Goal: Navigation & Orientation: Find specific page/section

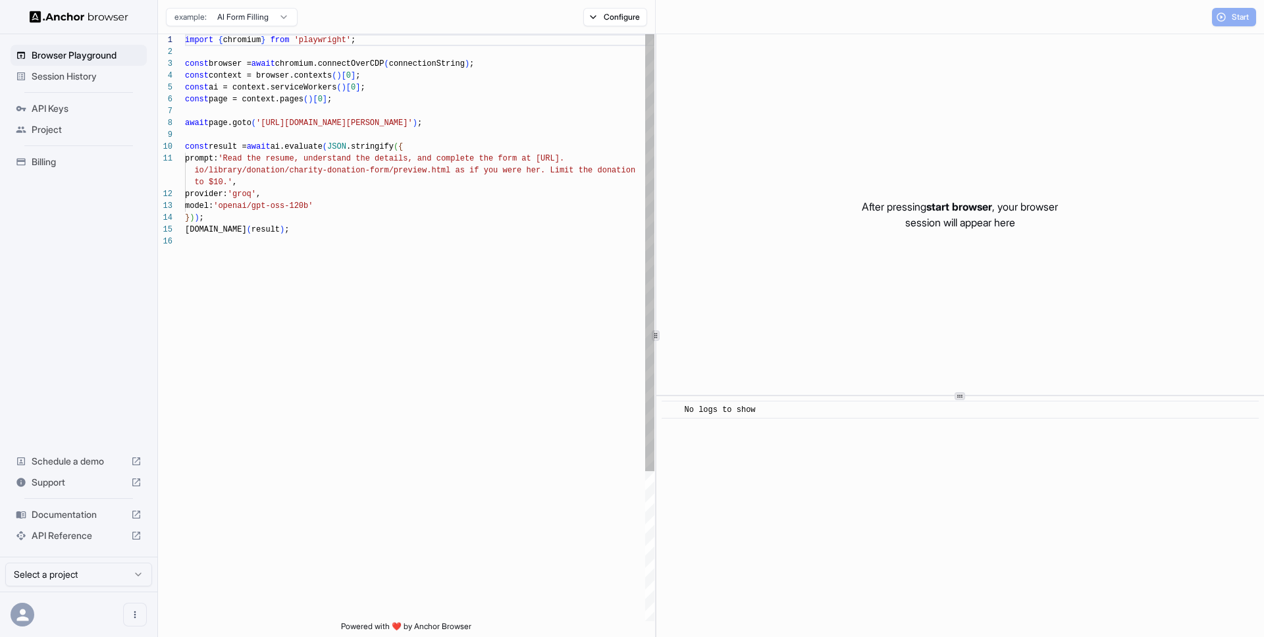
scroll to position [118, 0]
click at [88, 86] on div "Session History" at bounding box center [79, 76] width 136 height 21
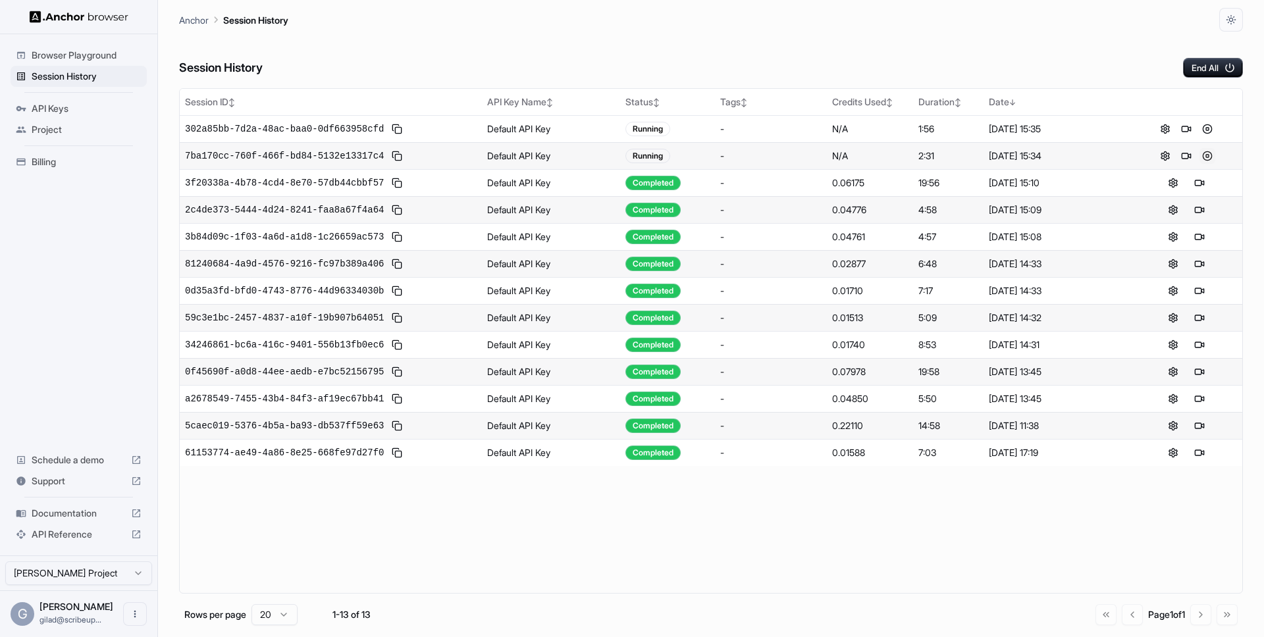
click at [1210, 161] on button at bounding box center [1207, 156] width 16 height 16
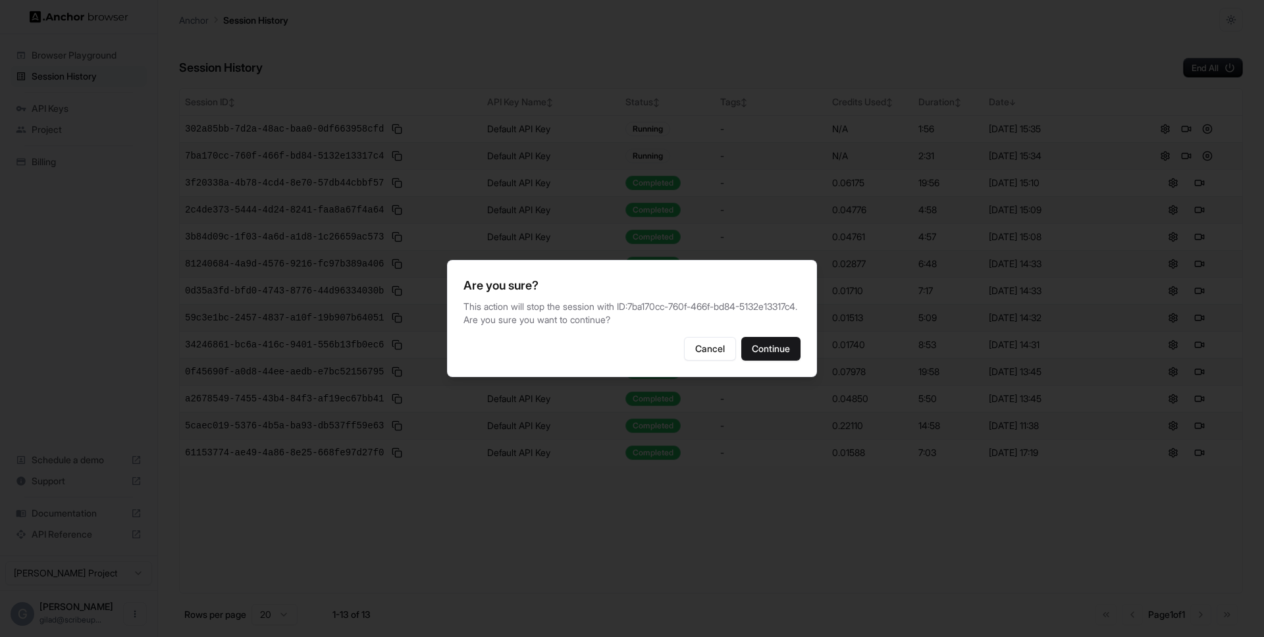
click at [806, 363] on div "Are you sure? This action will stop the session with ID: 7ba170cc-760f-466f-bd8…" at bounding box center [632, 318] width 370 height 117
click at [775, 361] on button "Continue" at bounding box center [770, 349] width 59 height 24
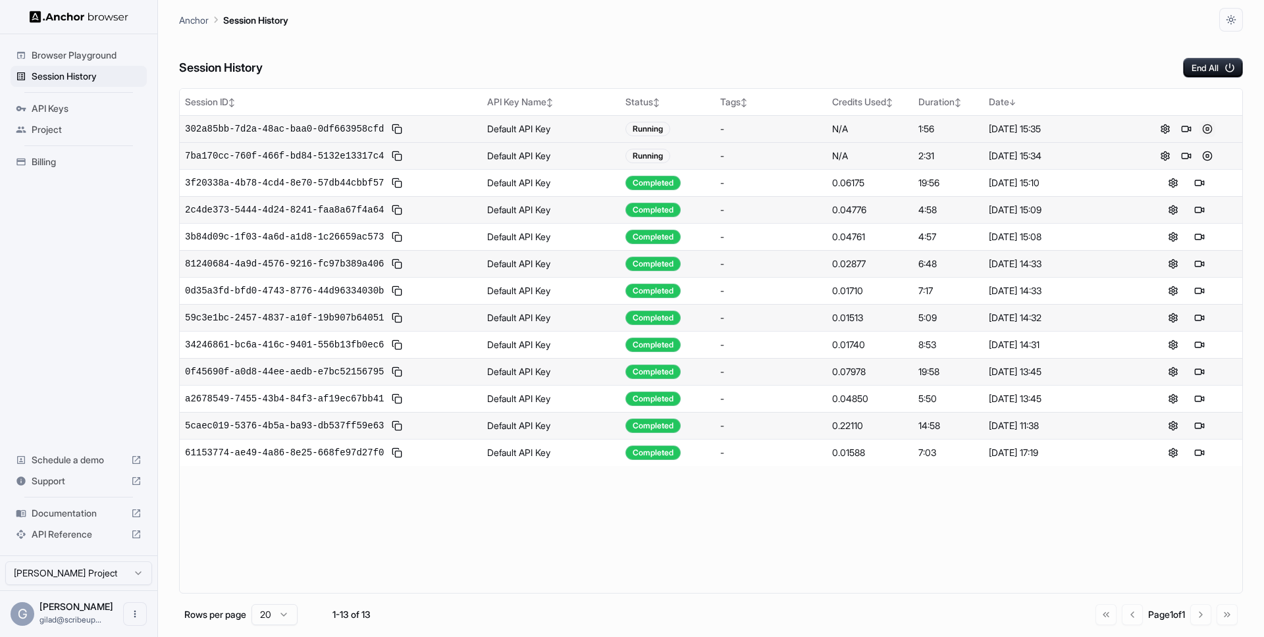
click at [1210, 132] on button at bounding box center [1207, 129] width 16 height 16
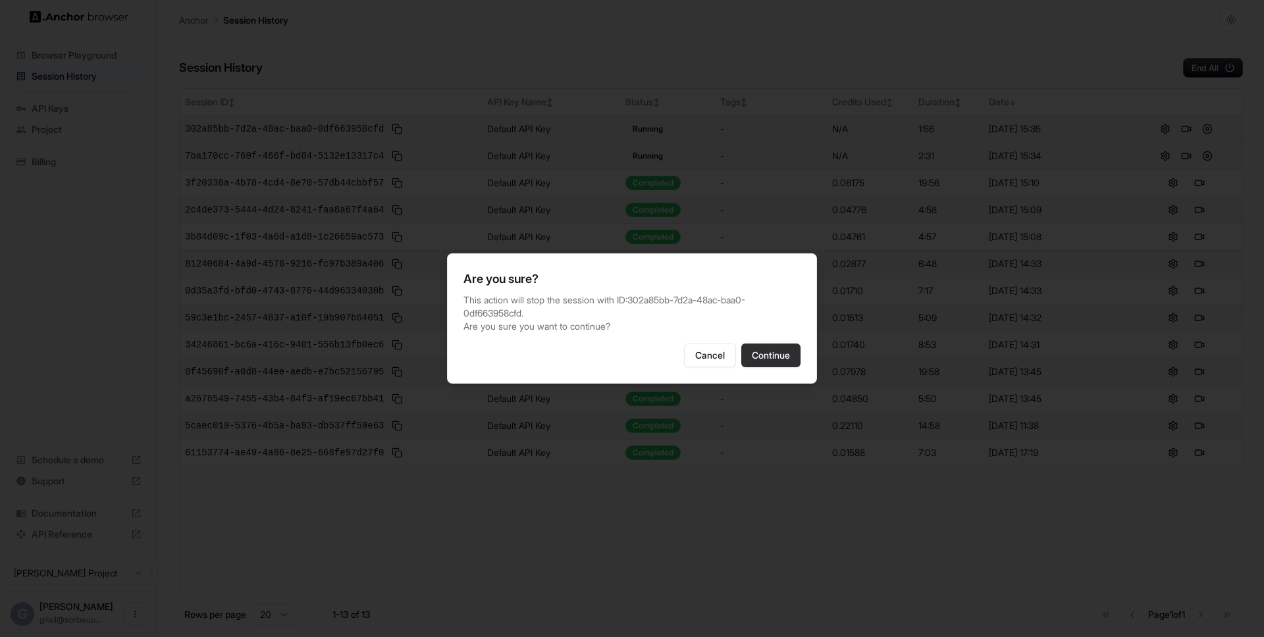
click at [761, 349] on button "Continue" at bounding box center [770, 356] width 59 height 24
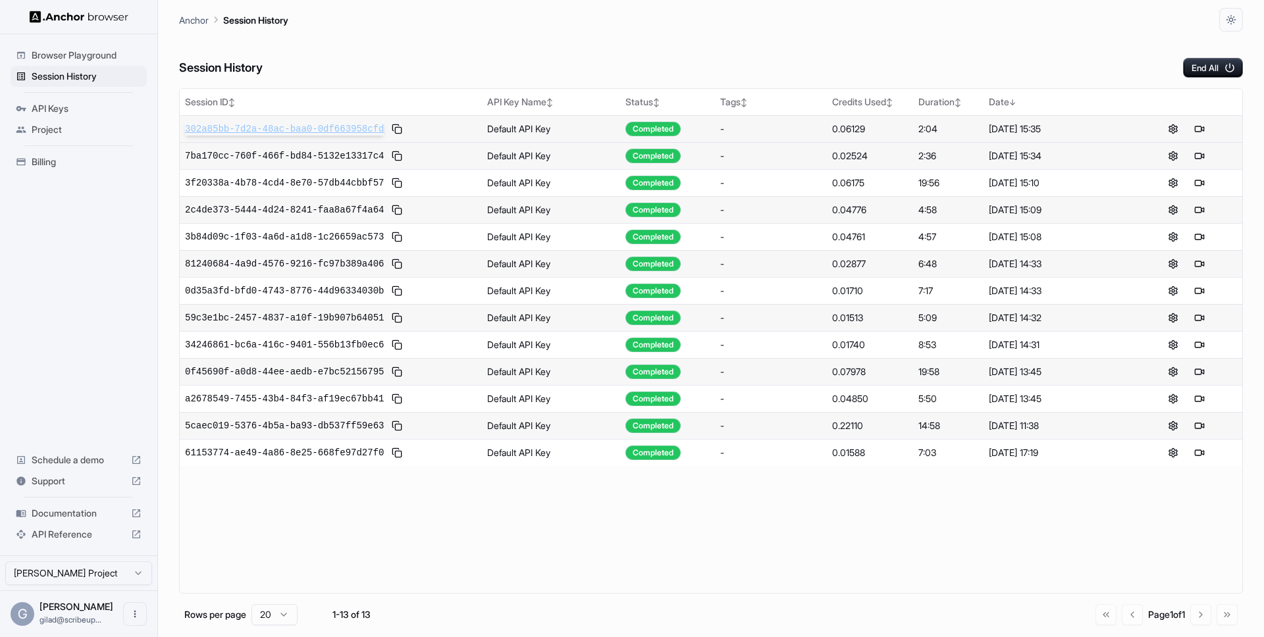
click at [332, 127] on span "302a85bb-7d2a-48ac-baa0-0df663958cfd" at bounding box center [284, 128] width 199 height 13
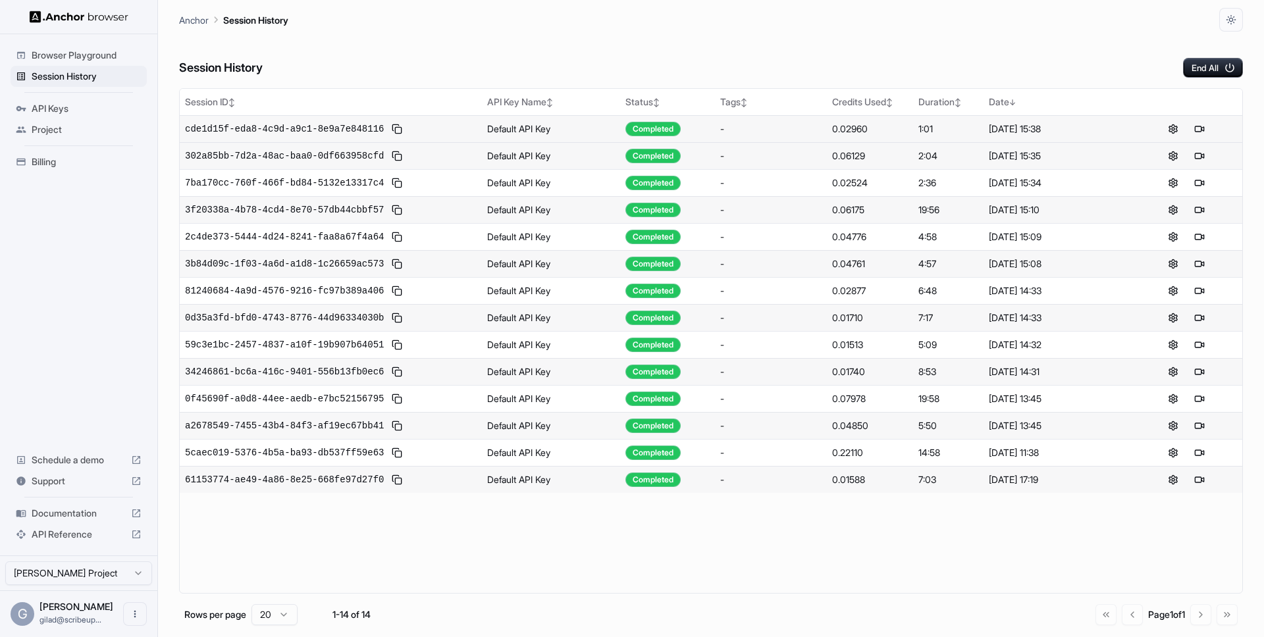
click at [1029, 75] on div "Session History End All" at bounding box center [711, 55] width 1064 height 46
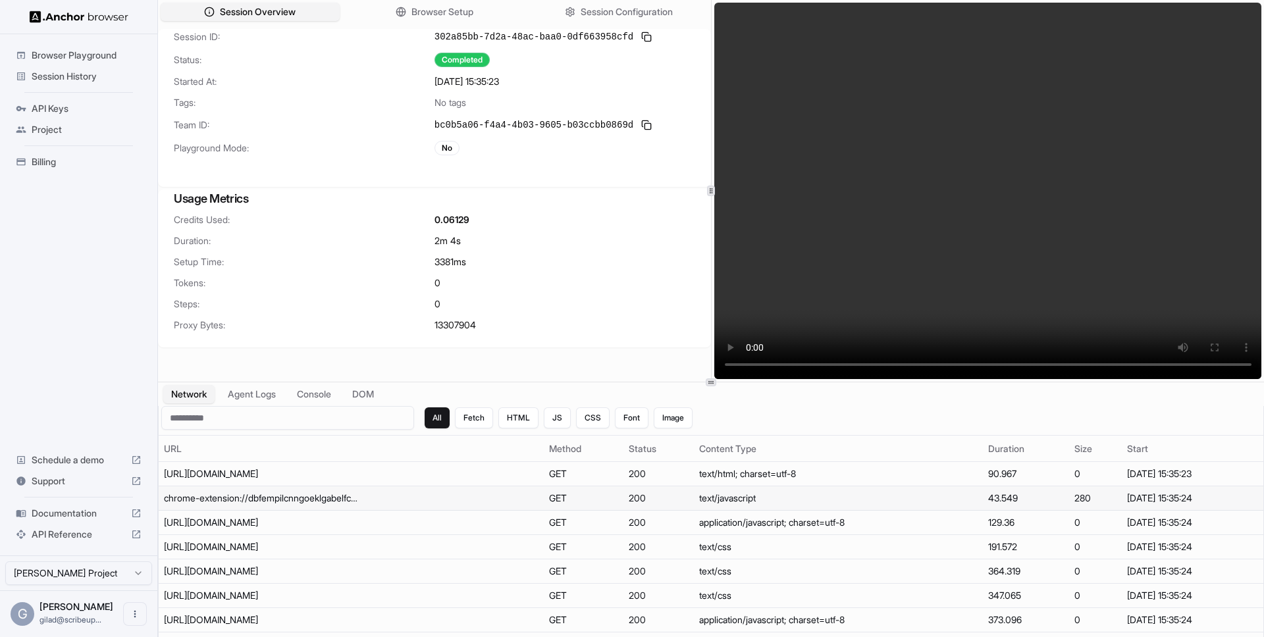
click at [452, 488] on td "chrome-extension://dbfempilcnngoeklgabelfcdhpogklle/injectedPatch.js" at bounding box center [351, 498] width 385 height 24
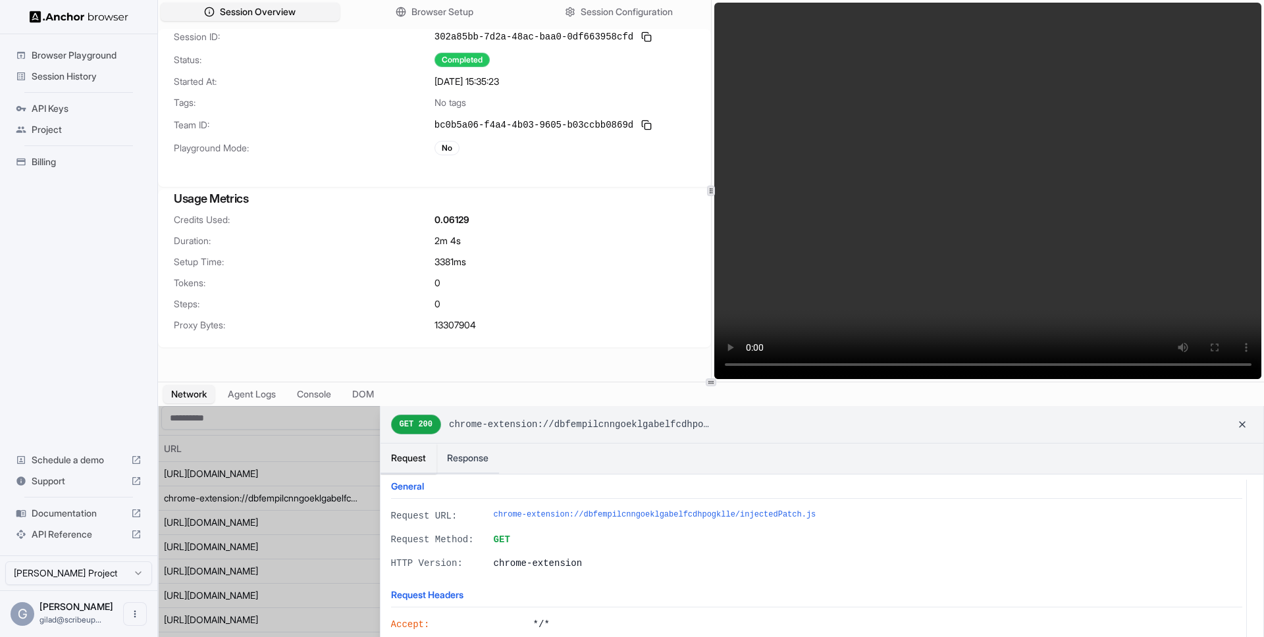
click at [265, 560] on div at bounding box center [711, 533] width 1104 height 254
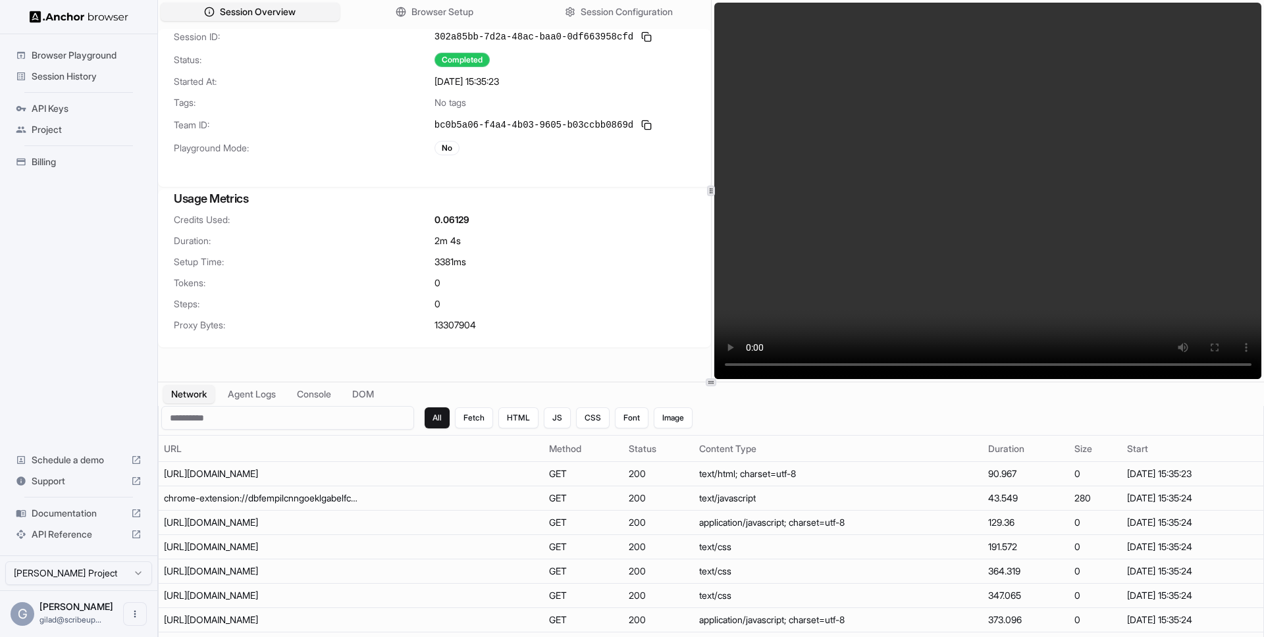
scroll to position [783, 0]
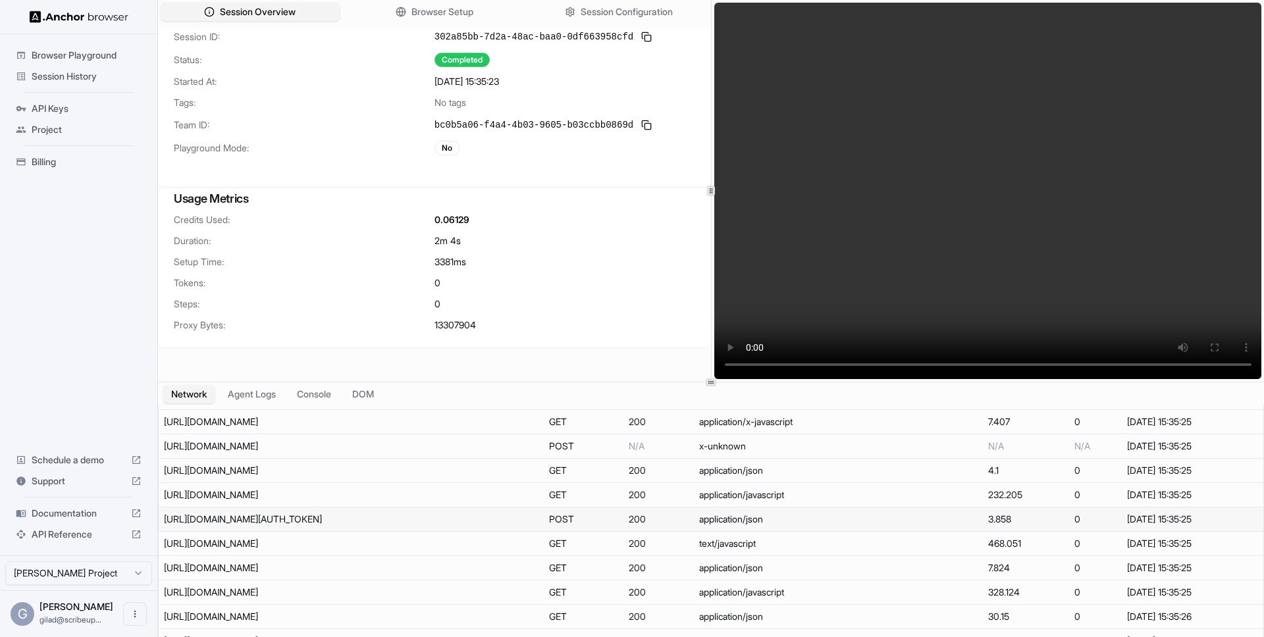
click at [265, 529] on td "https://auth.mtvnservices.com/accessToken?clientId=paramount-plus-web&countryCo…" at bounding box center [351, 519] width 385 height 24
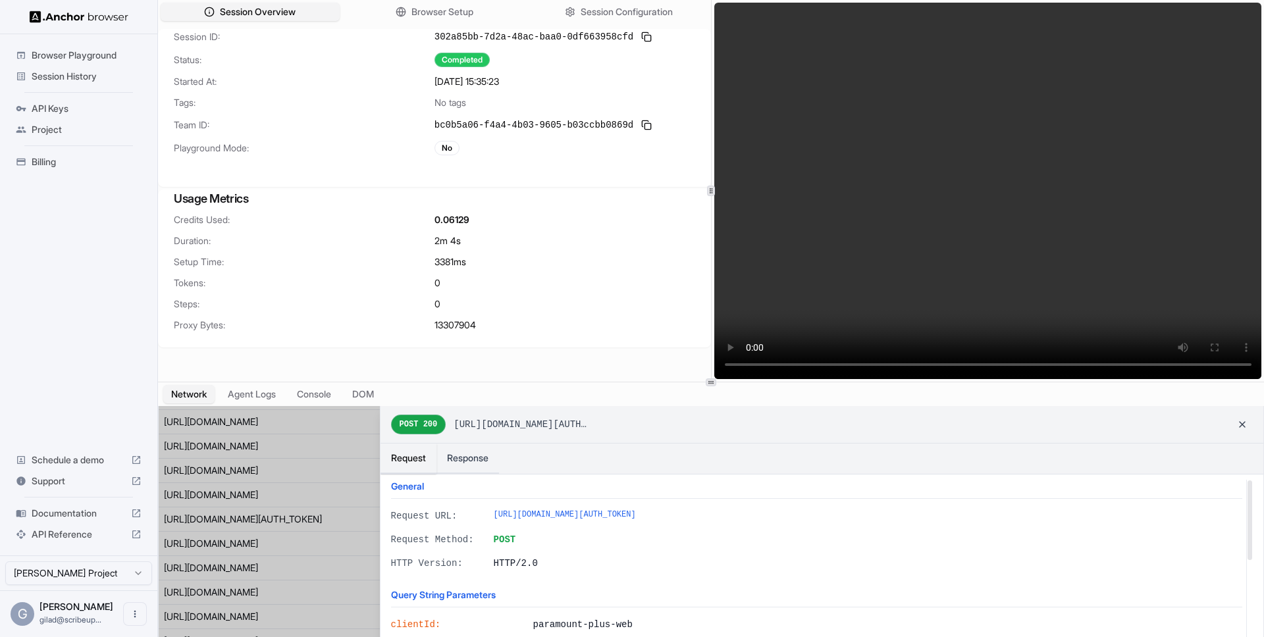
click at [258, 520] on div at bounding box center [711, 533] width 1104 height 254
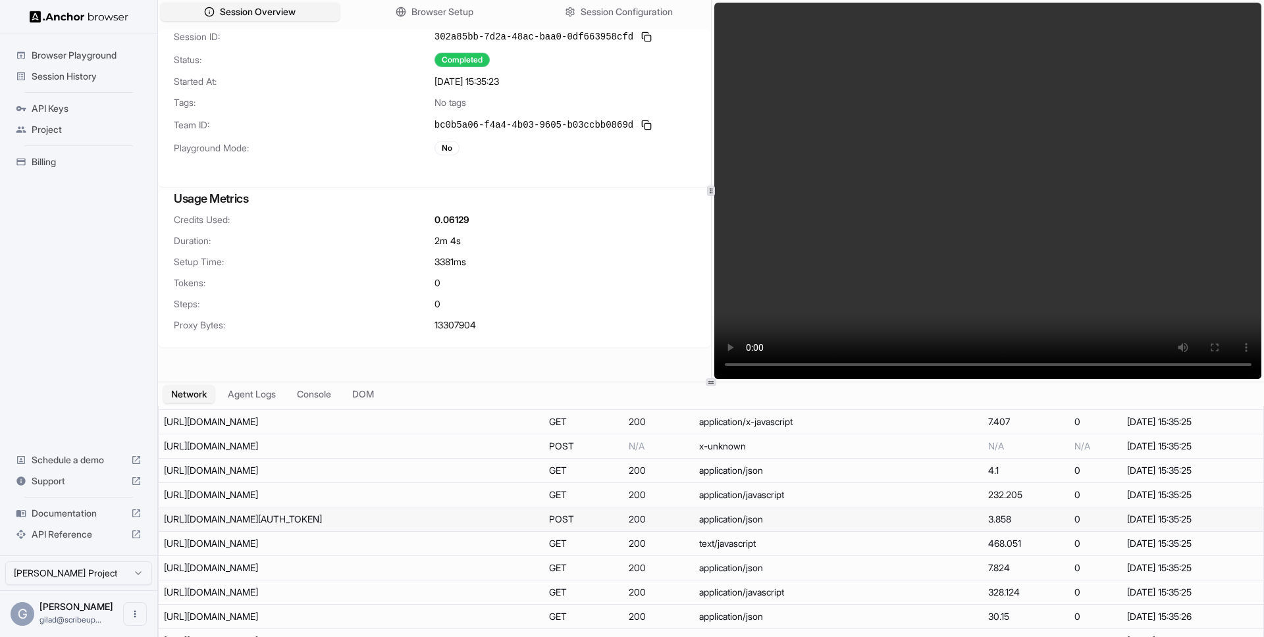
click at [313, 525] on div "https://auth.mtvnservices.com/accessToken?clientId=paramount-plus-web&countryCo…" at bounding box center [262, 519] width 197 height 13
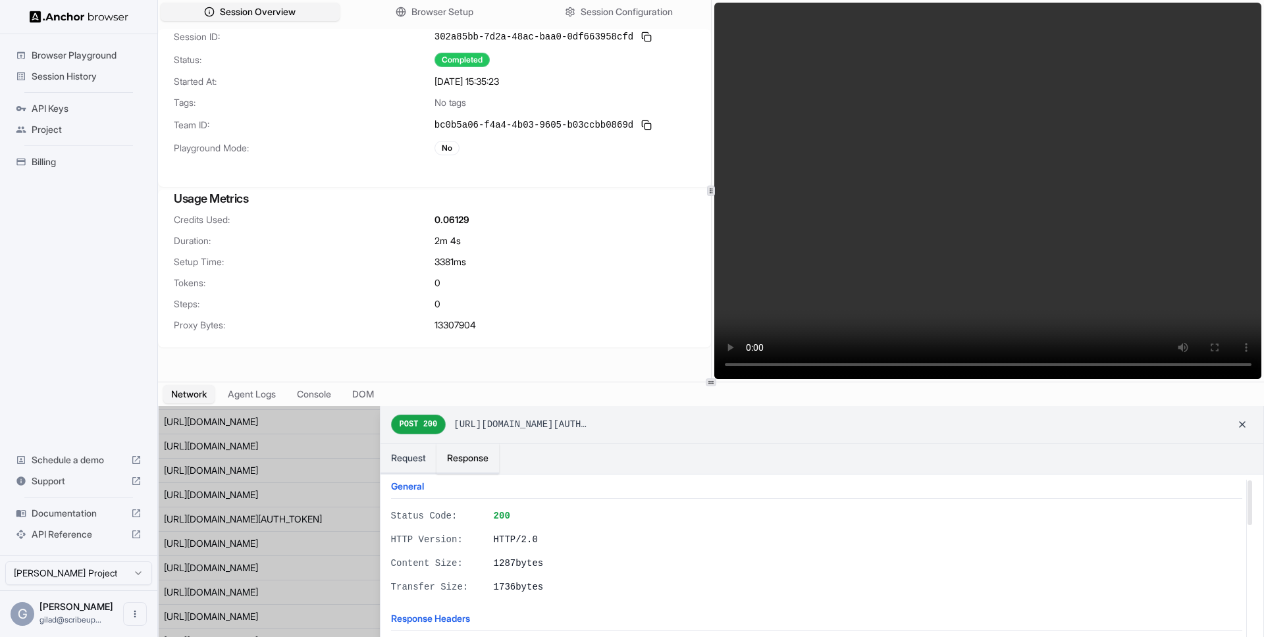
click at [453, 461] on button "Response" at bounding box center [467, 459] width 63 height 30
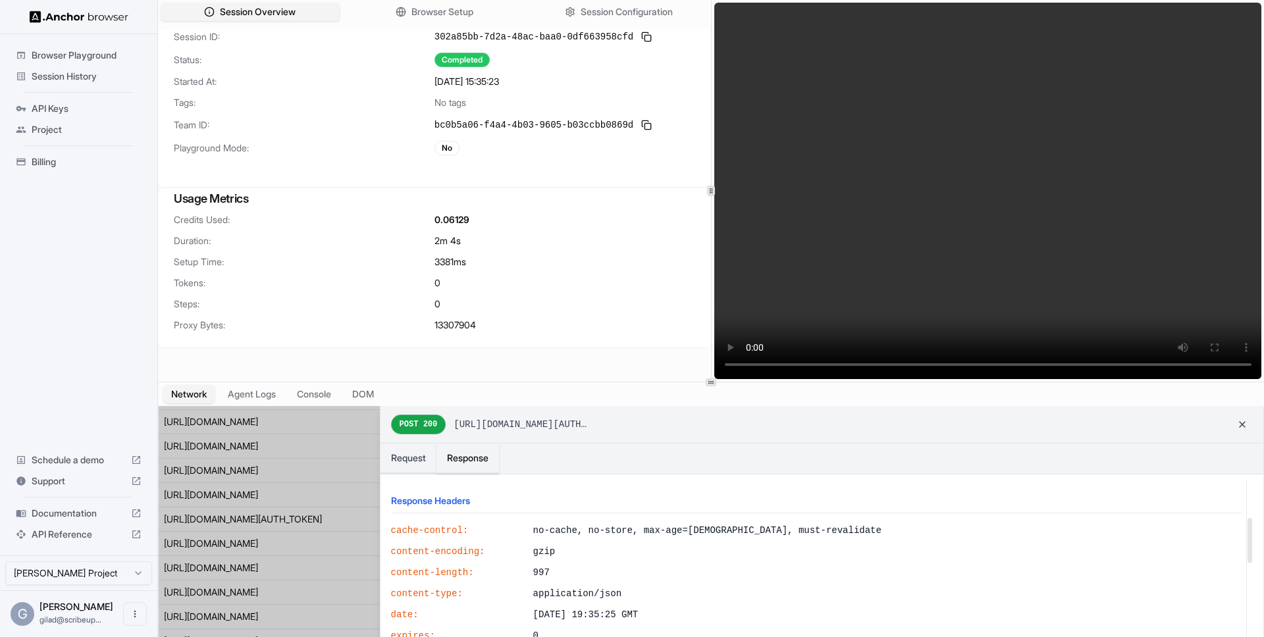
scroll to position [298, 0]
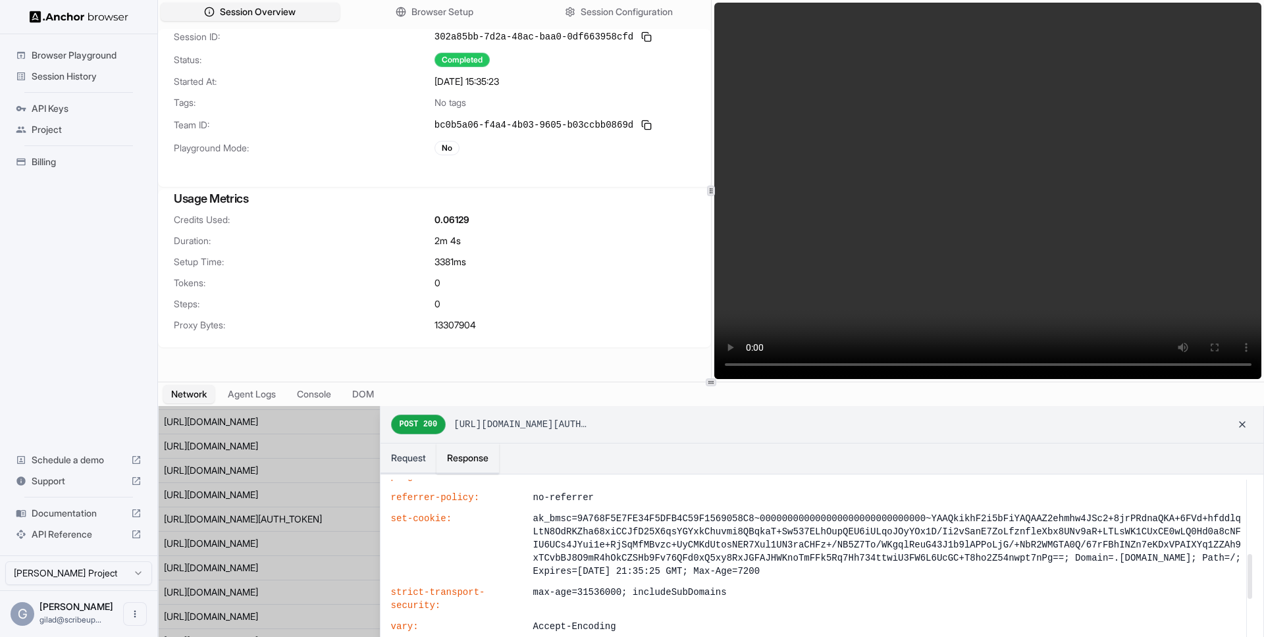
click at [222, 542] on div at bounding box center [711, 533] width 1104 height 254
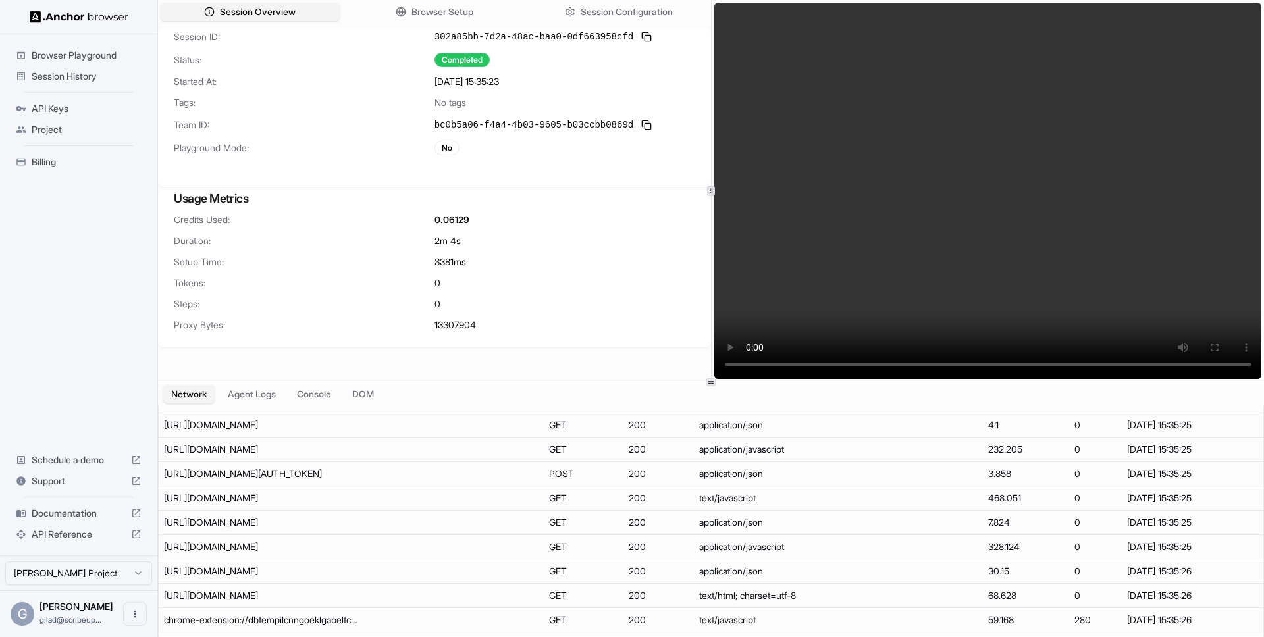
scroll to position [351, 0]
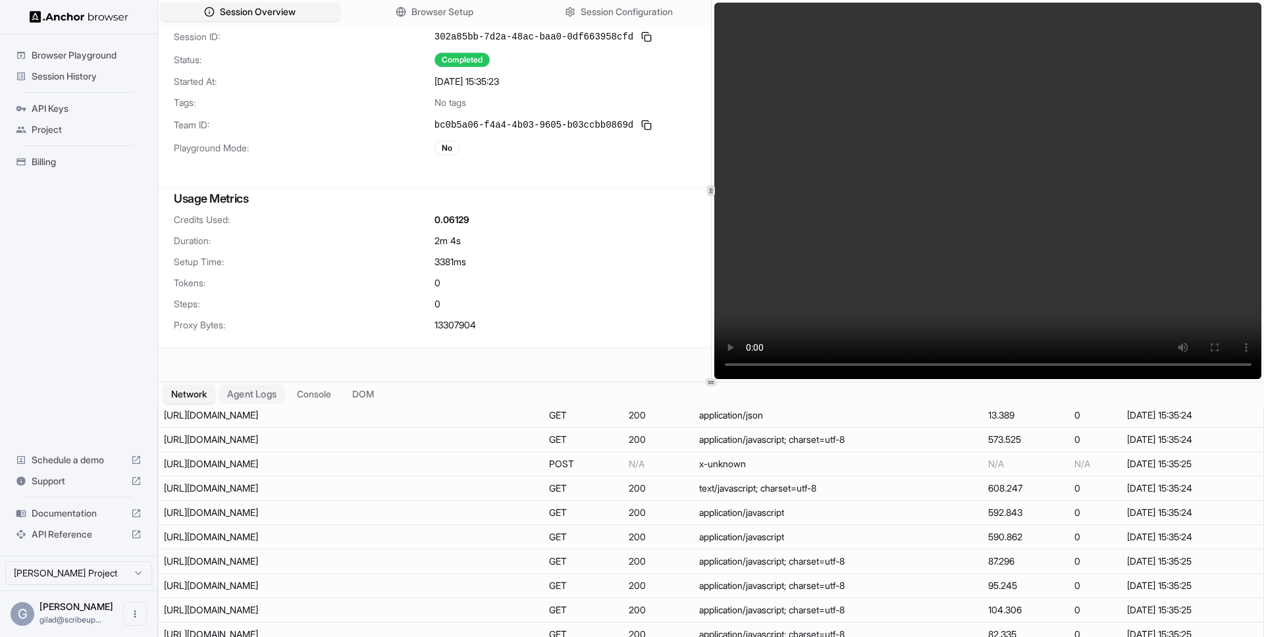
click at [269, 393] on button "Agent Logs" at bounding box center [252, 394] width 66 height 19
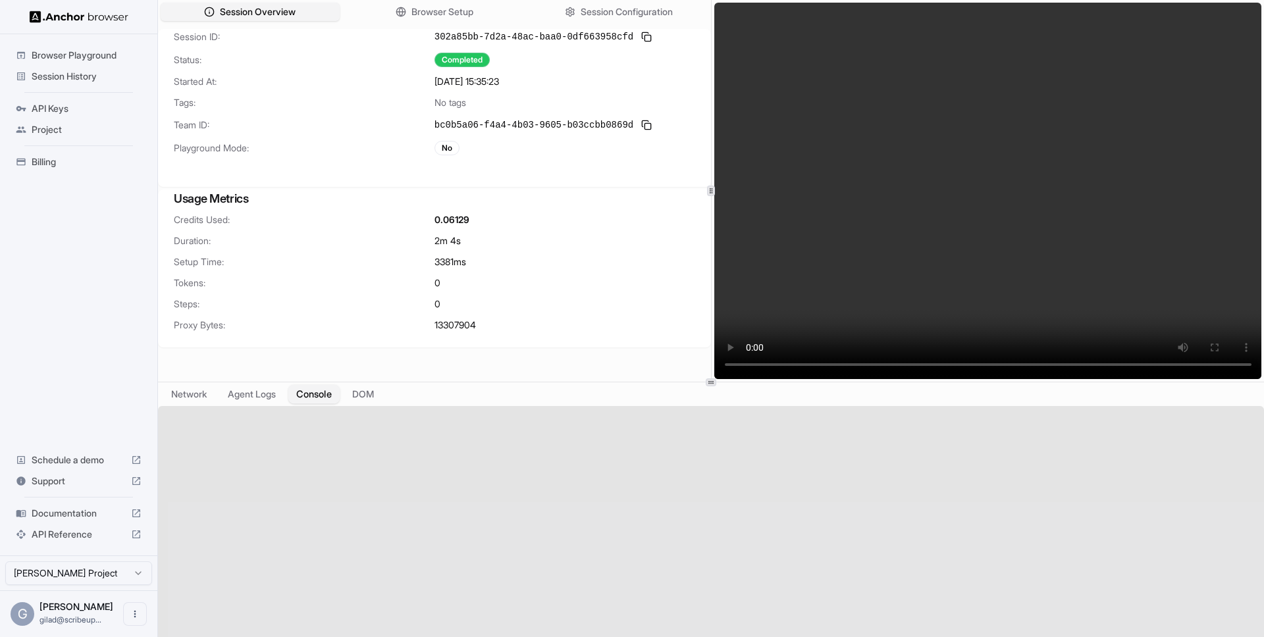
click at [313, 393] on button "Console" at bounding box center [313, 394] width 51 height 19
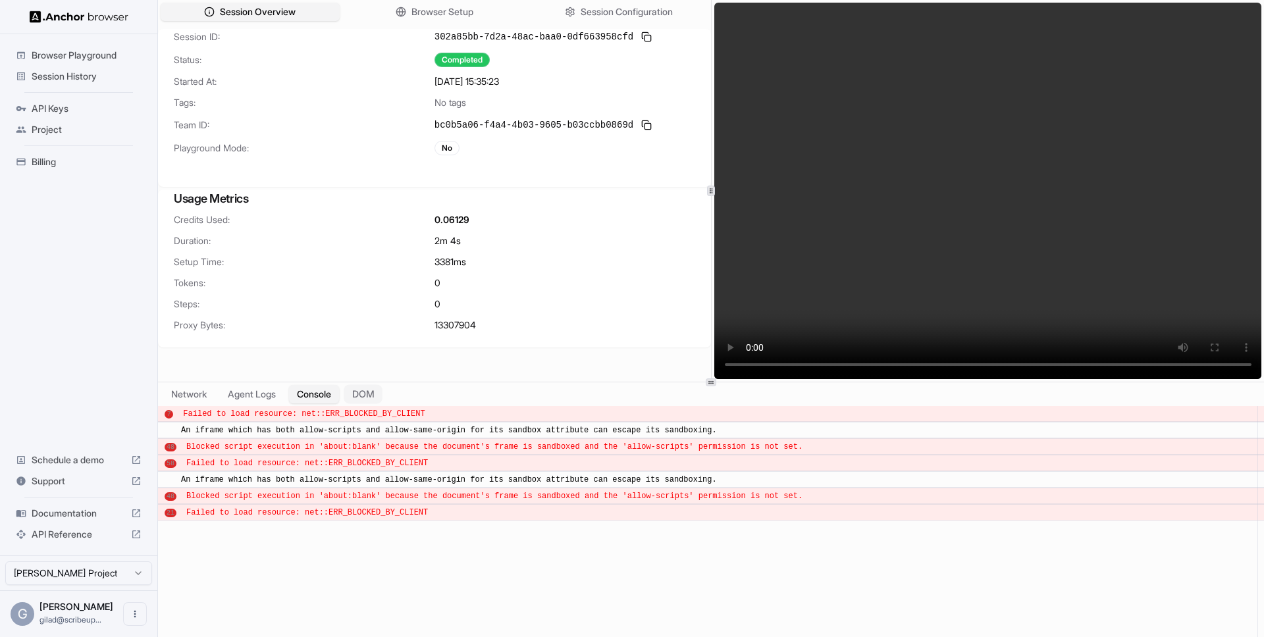
click at [371, 398] on button "DOM" at bounding box center [363, 394] width 39 height 19
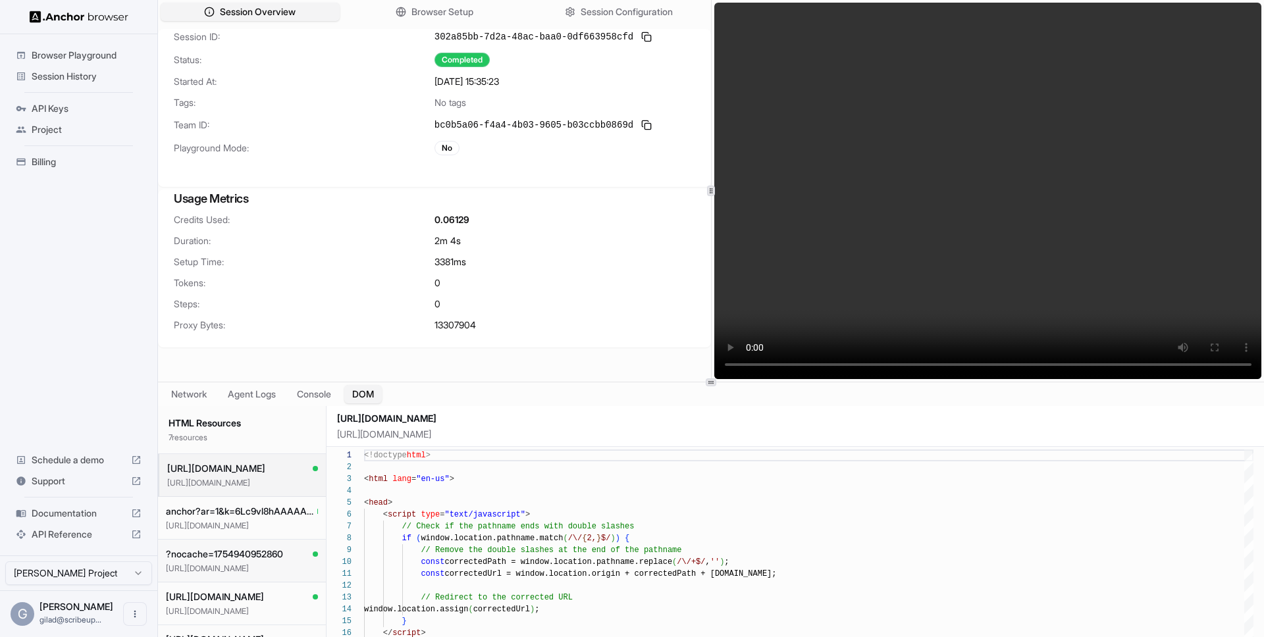
scroll to position [93, 0]
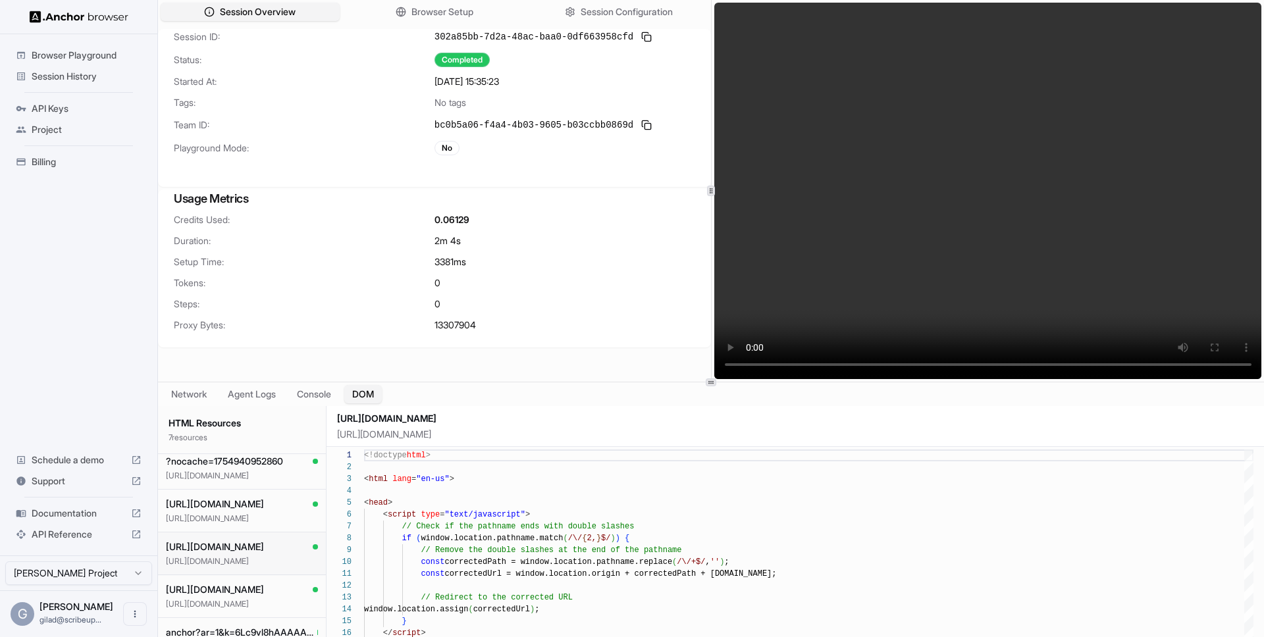
click at [271, 538] on button "https://www.paramountplus.com/xhr/kids-access/ https://www.paramountplus.com/xh…" at bounding box center [242, 553] width 168 height 43
type textarea "**********"
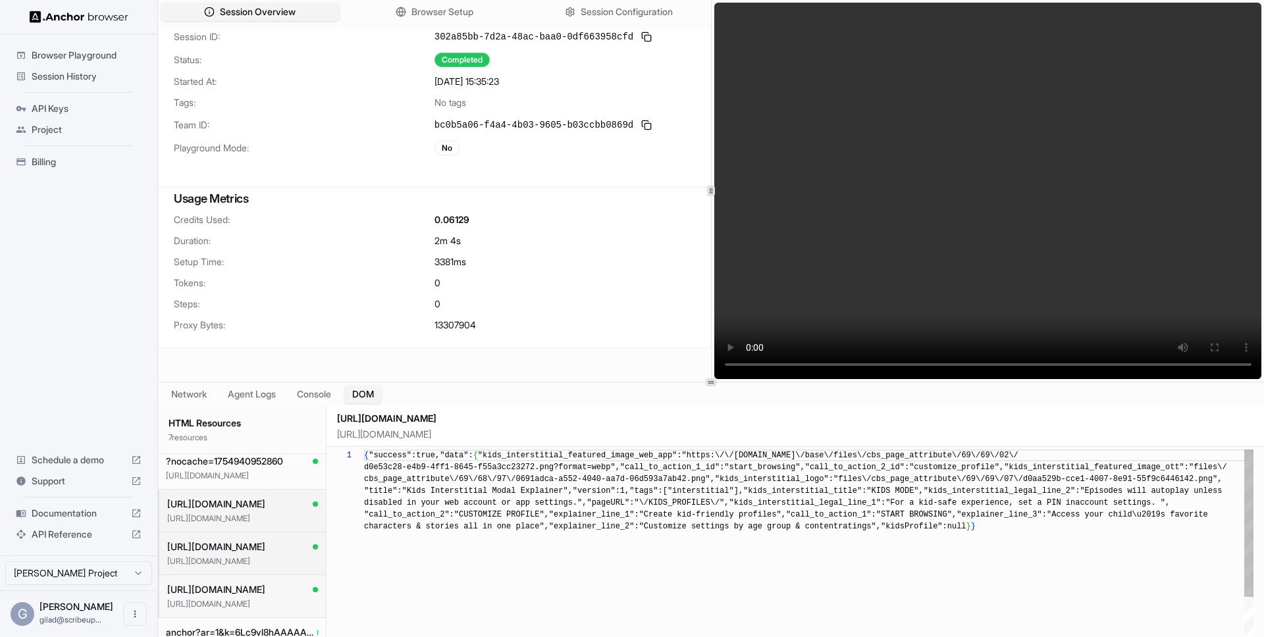
click at [262, 585] on span "https://www.paramountplus.com/xhr/kids-access/" at bounding box center [216, 589] width 98 height 13
click at [457, 11] on span "Browser Setup" at bounding box center [443, 12] width 64 height 14
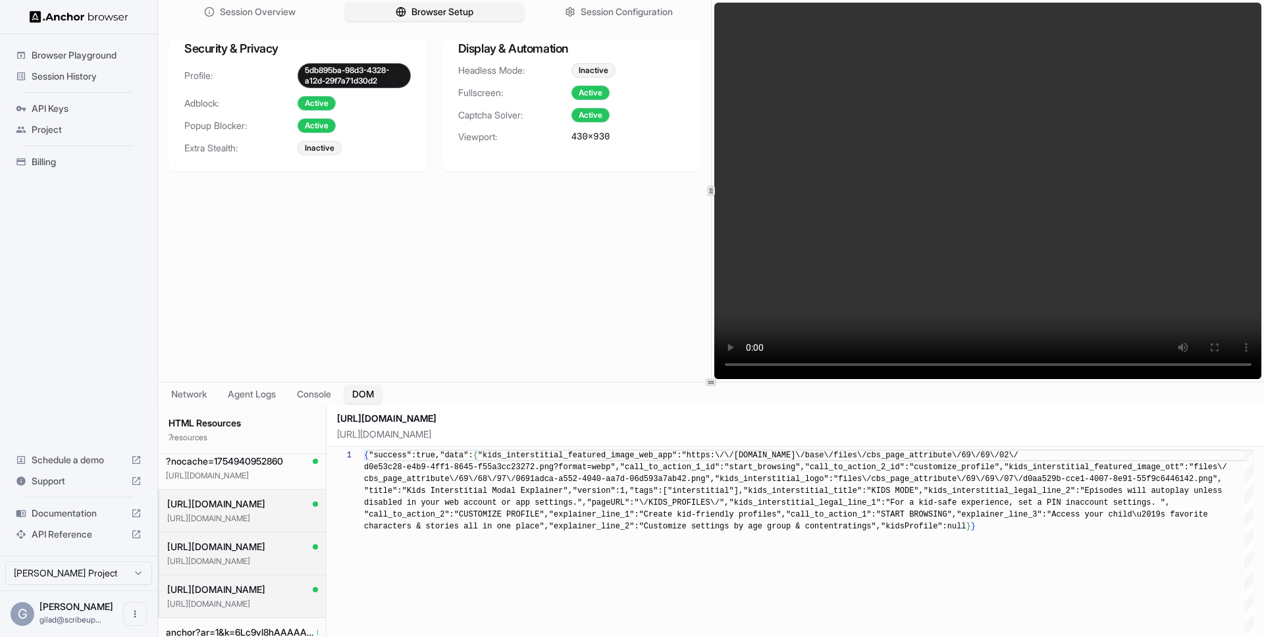
click at [384, 61] on div "Security & Privacy" at bounding box center [297, 51] width 258 height 24
click at [376, 76] on div "5db895ba-98d3-4328-a12d-29f7a71d30d2" at bounding box center [353, 75] width 113 height 25
copy div "5db895ba-98d3-4328-a12d-29f7a71d30d2"
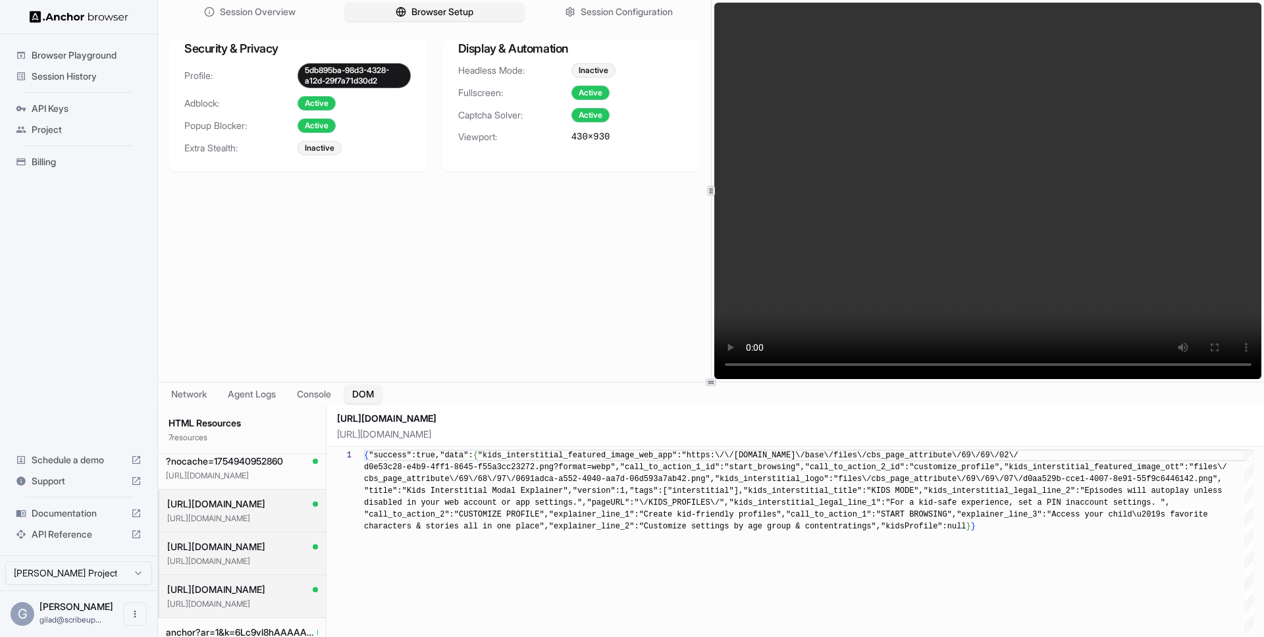
click at [460, 220] on div "Session Overview Browser Setup Session Configuration Security & Privacy Profile…" at bounding box center [434, 191] width 553 height 382
click at [353, 79] on div "5db895ba-98d3-4328-a12d-29f7a71d30d2" at bounding box center [353, 75] width 113 height 25
copy div "5db895ba-98d3-4328-a12d-29f7a71d30d2"
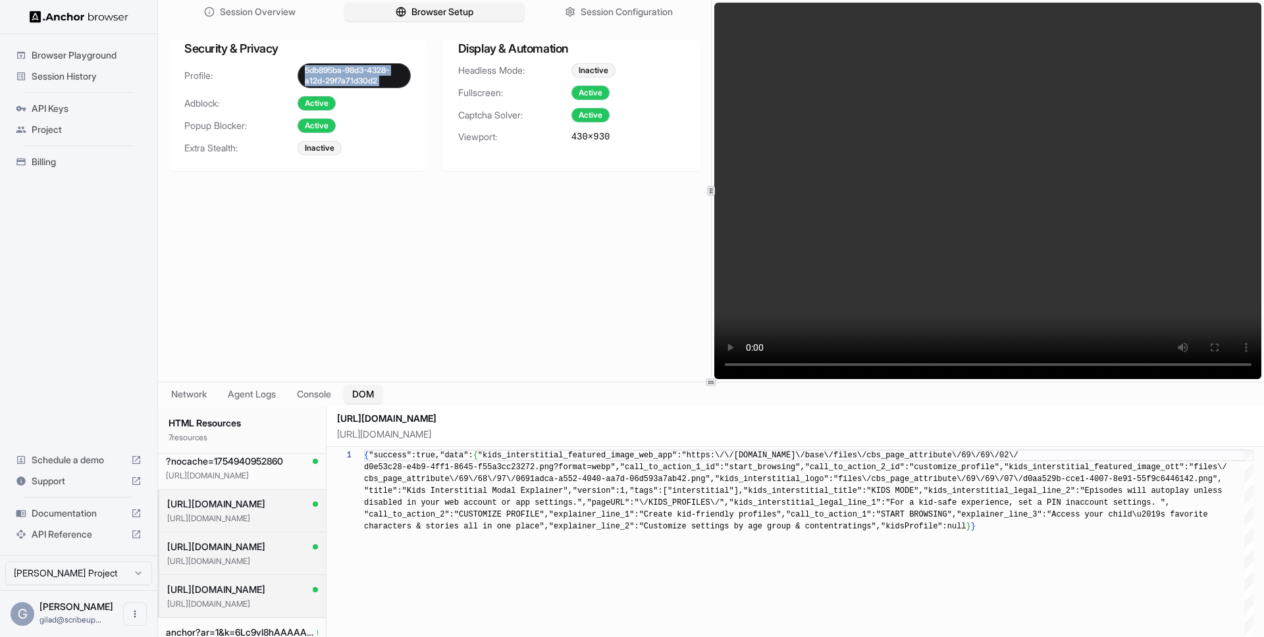
click at [78, 76] on span "Session History" at bounding box center [87, 76] width 110 height 13
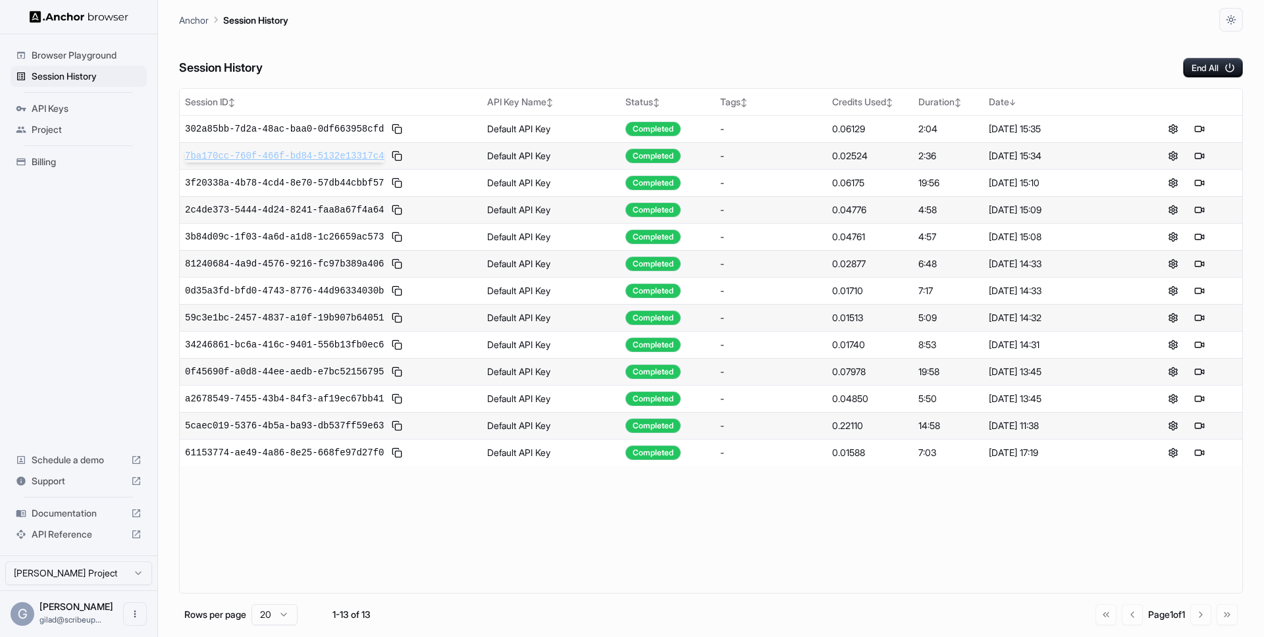
click at [299, 158] on span "7ba170cc-760f-466f-bd84-5132e13317c4" at bounding box center [284, 155] width 199 height 13
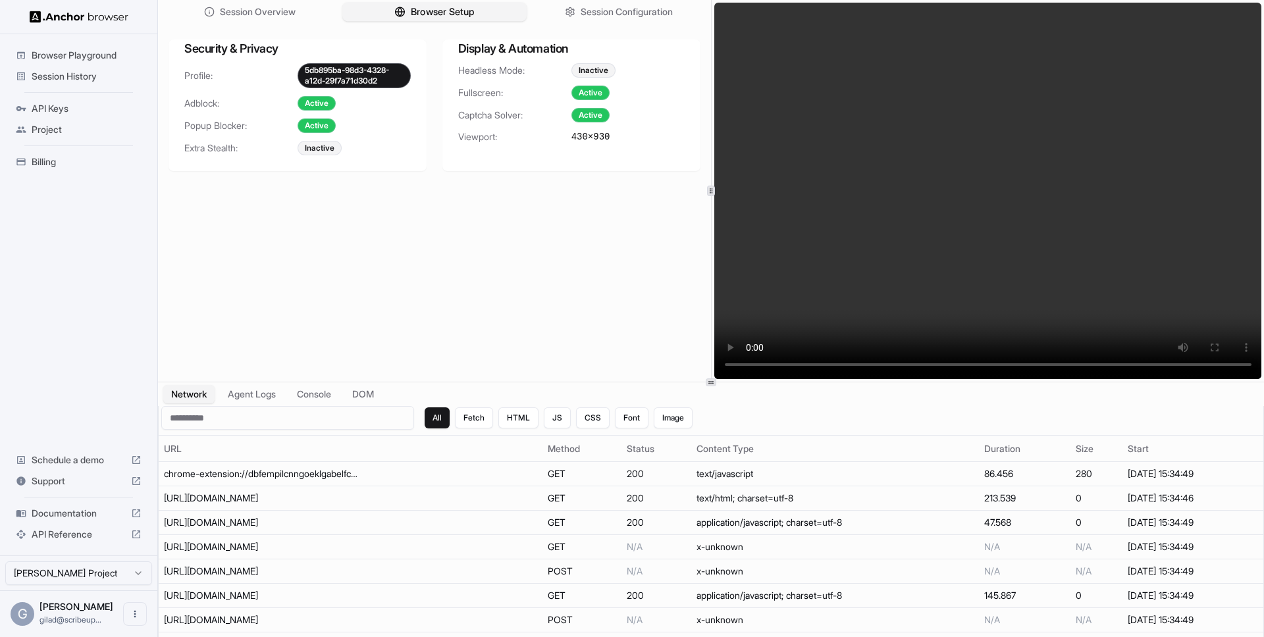
click at [425, 13] on span "Browser Setup" at bounding box center [443, 12] width 64 height 14
click at [802, 180] on video at bounding box center [988, 191] width 548 height 376
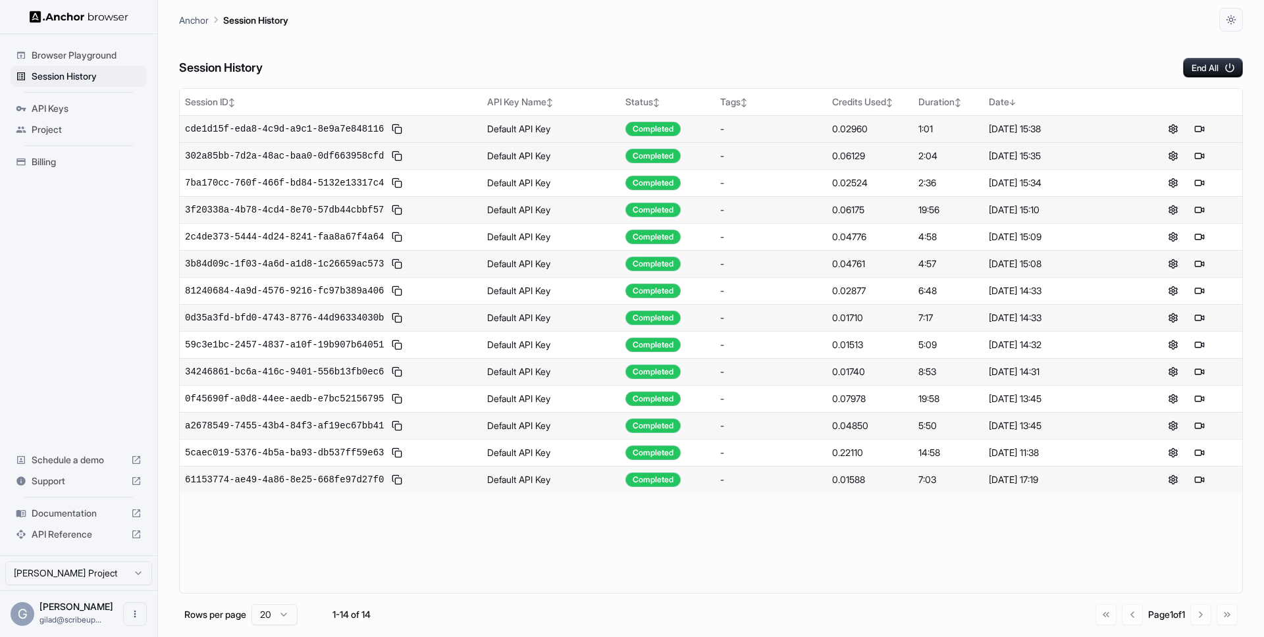
click at [927, 130] on div "1:01" at bounding box center [947, 128] width 59 height 13
click at [1199, 128] on button at bounding box center [1199, 129] width 16 height 16
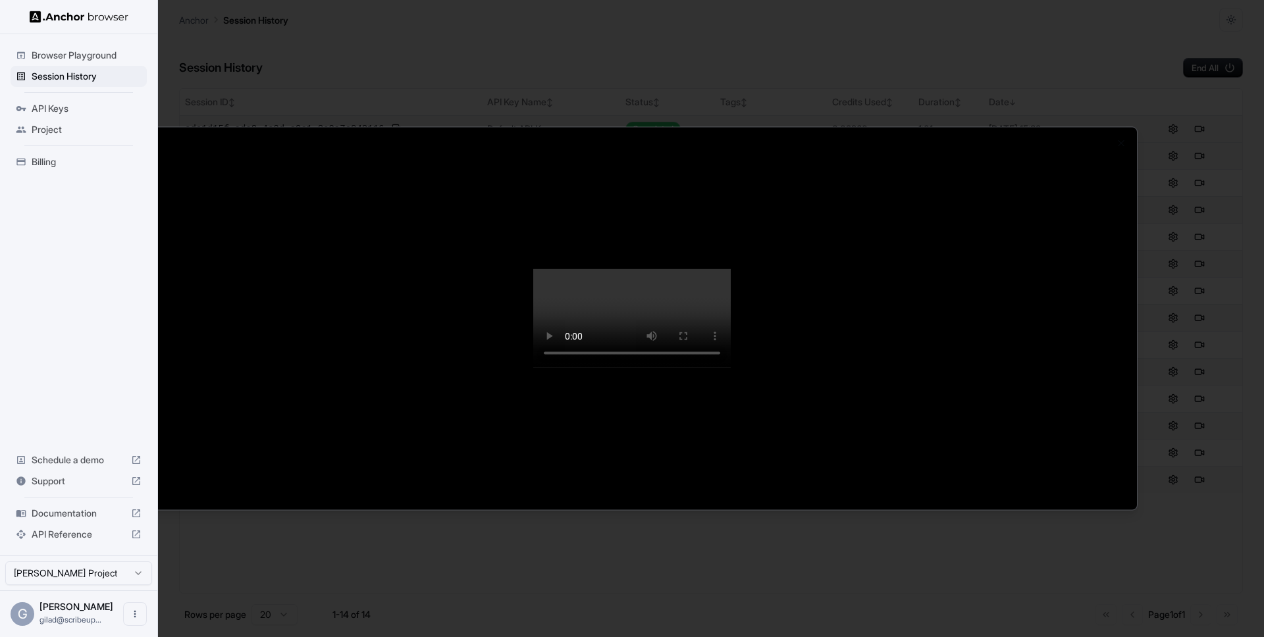
click at [637, 592] on div at bounding box center [632, 318] width 1264 height 637
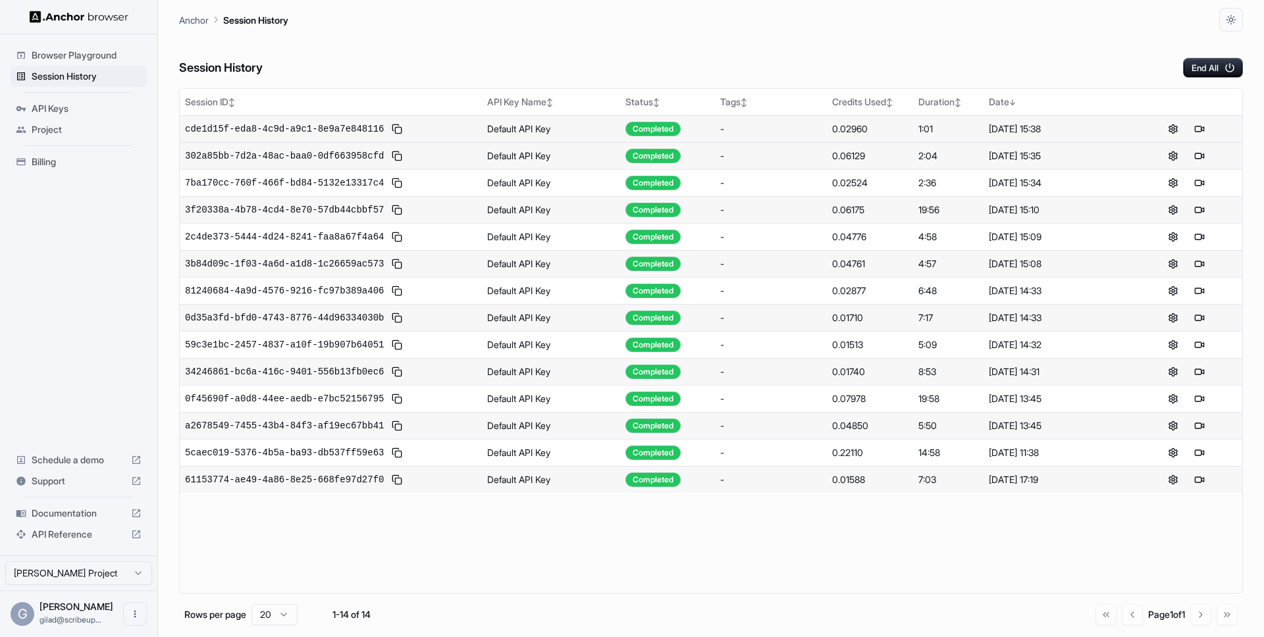
click at [211, 489] on td "61153774-ae49-4a86-8e25-668fe97d27f0" at bounding box center [331, 479] width 302 height 27
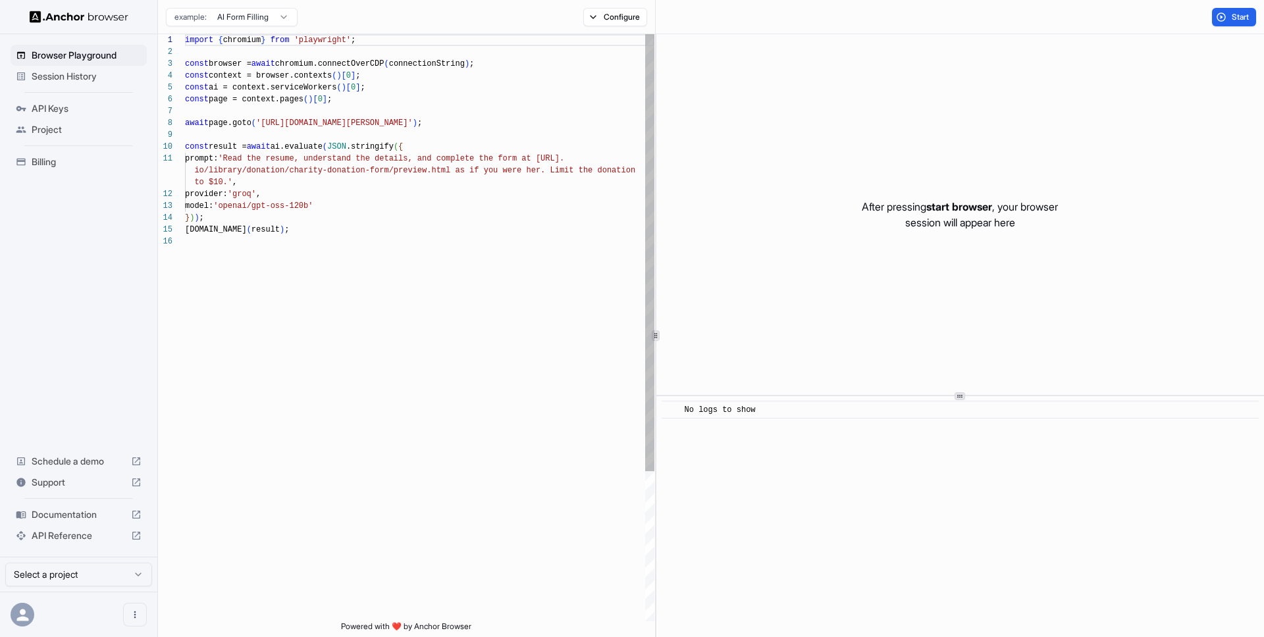
scroll to position [118, 0]
click at [1243, 16] on span "Start" at bounding box center [1240, 17] width 18 height 11
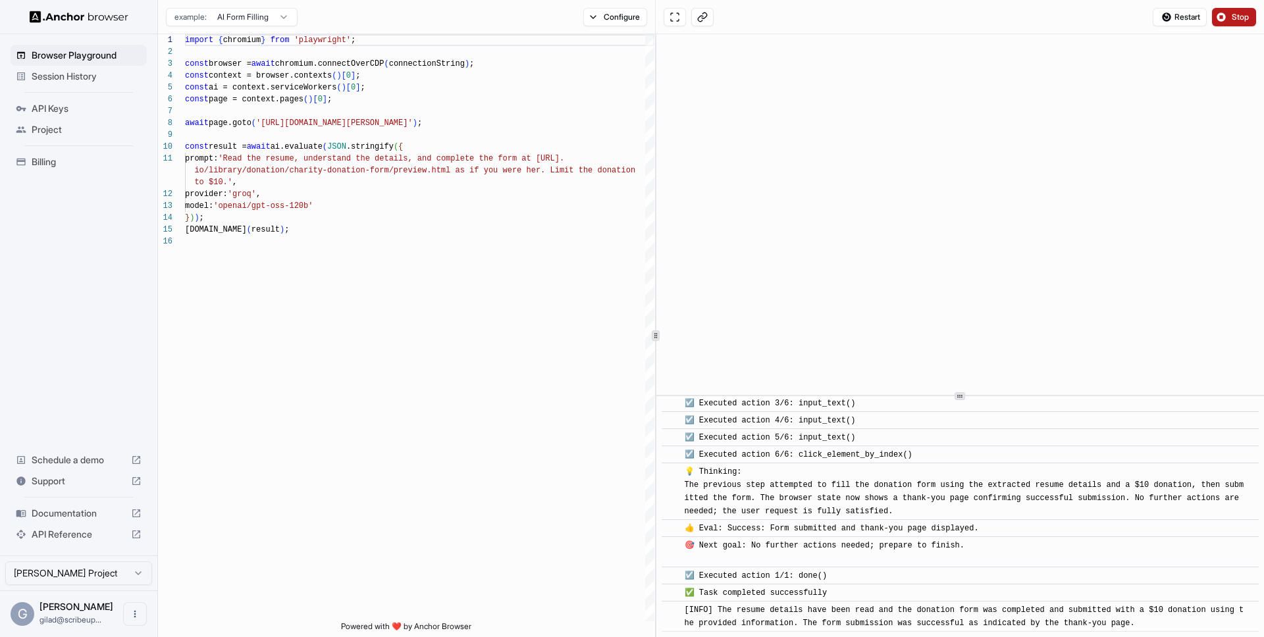
scroll to position [548, 0]
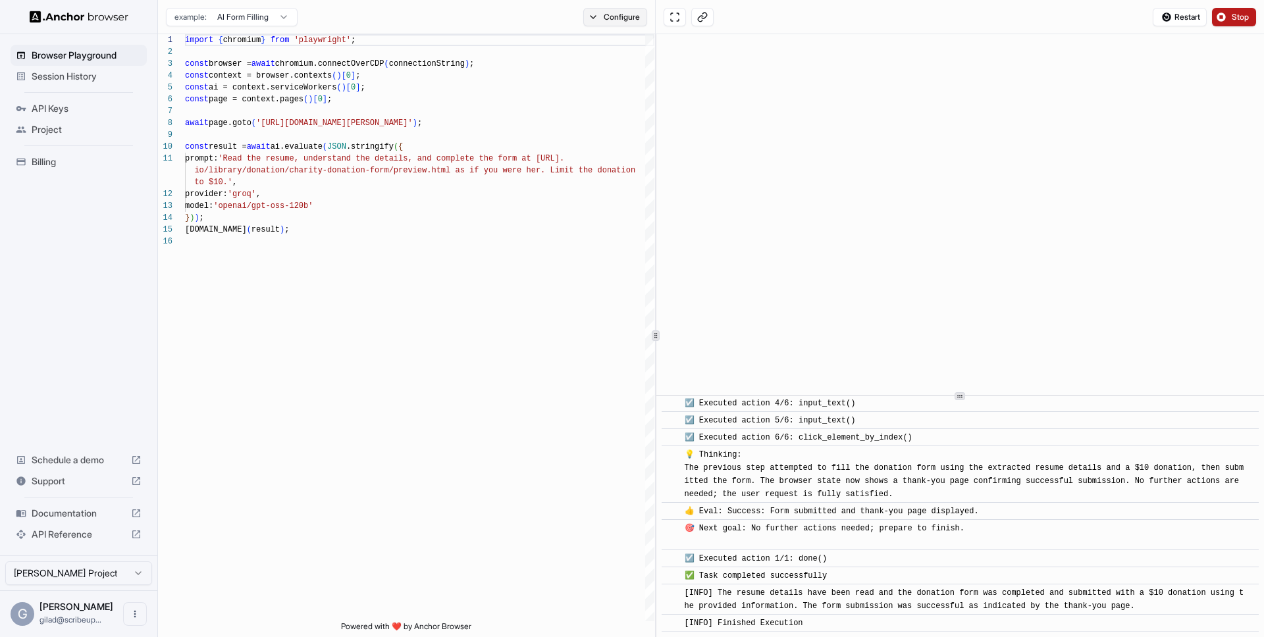
click at [607, 14] on button "Configure" at bounding box center [615, 17] width 64 height 18
click at [742, 135] on button "Select Profile..." at bounding box center [758, 133] width 132 height 18
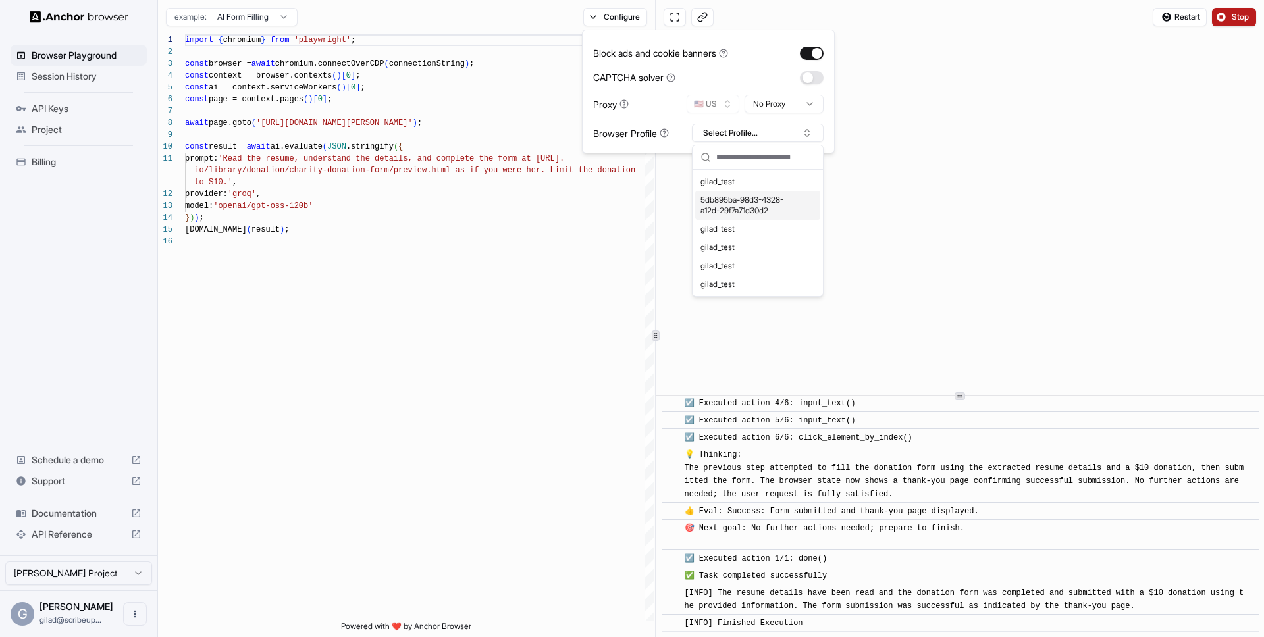
click at [655, 61] on div "Block ads and cookie banners CAPTCHA solver Proxy 🇺🇸 US No Proxy Browser Profil…" at bounding box center [708, 91] width 230 height 101
click at [702, 17] on button at bounding box center [702, 17] width 22 height 18
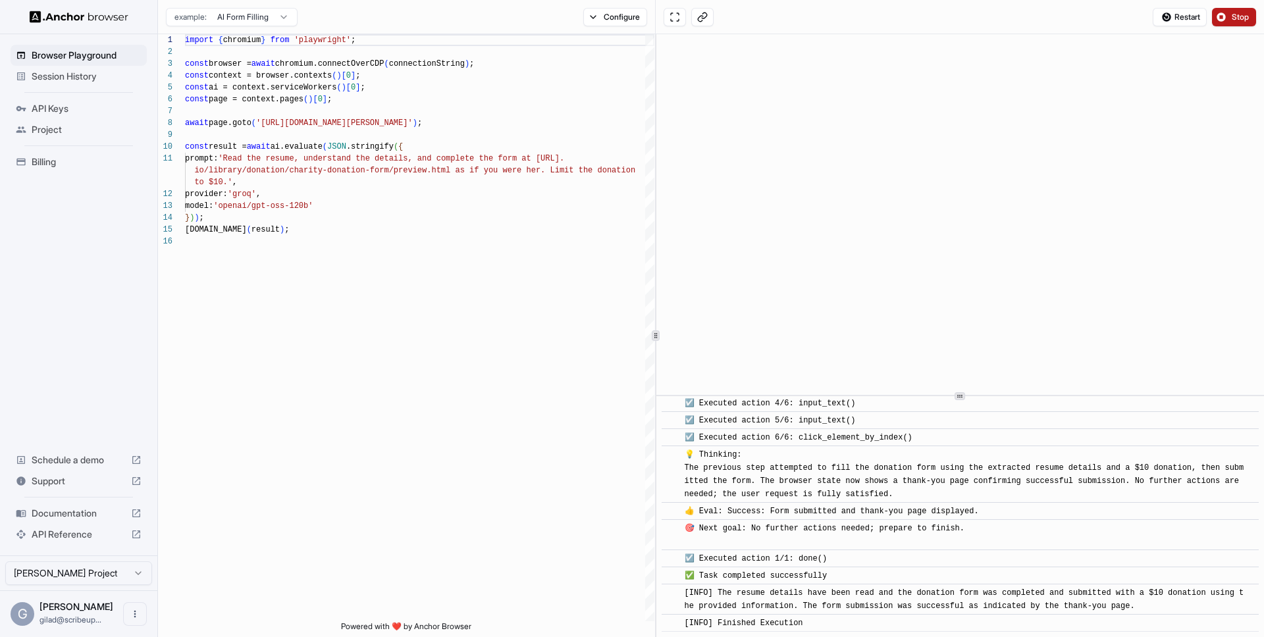
click at [247, 9] on html "Browser Playground Session History API Keys Project Billing Schedule a demo Sup…" at bounding box center [632, 318] width 1264 height 637
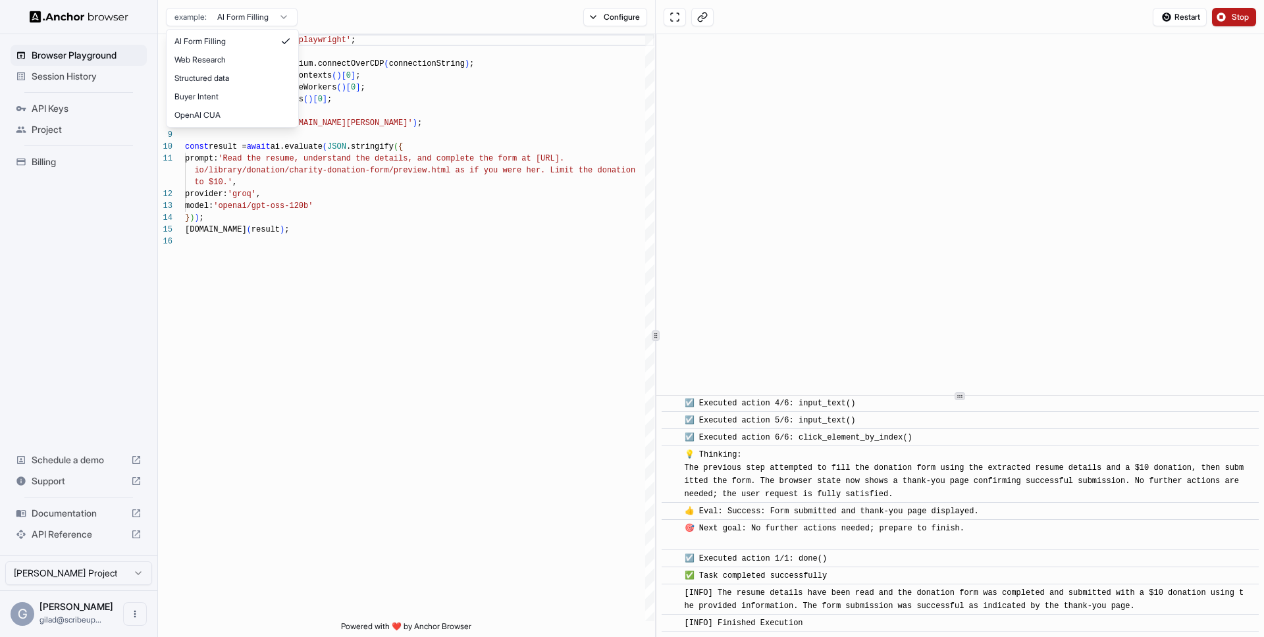
type textarea "**********"
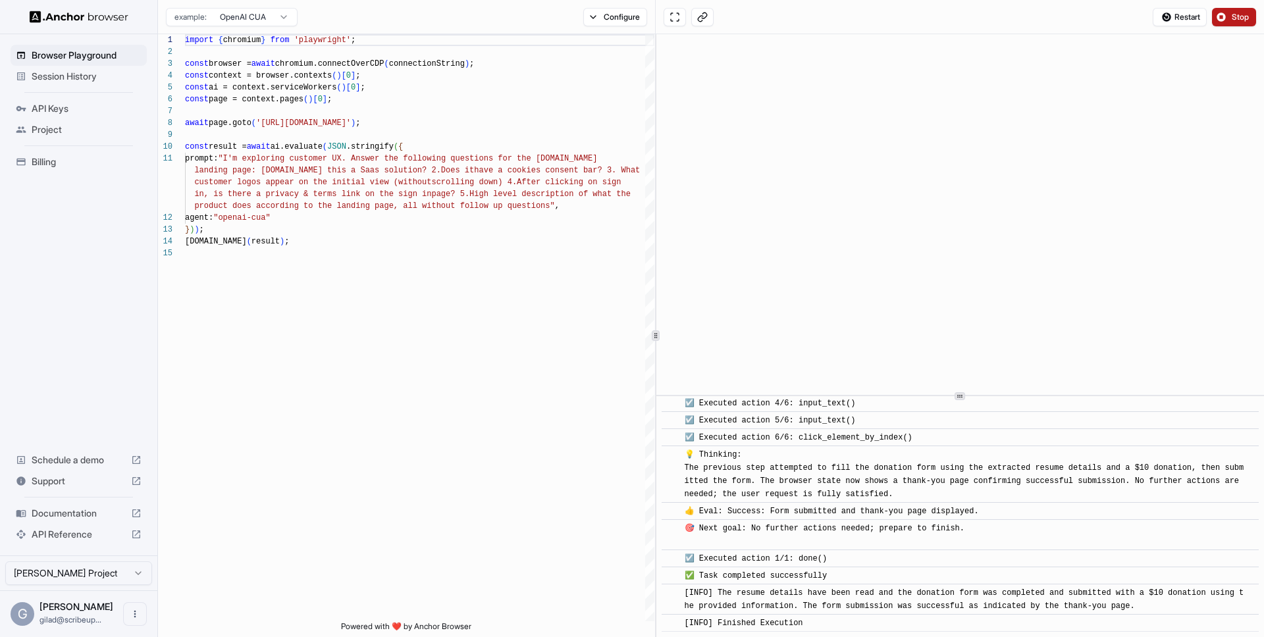
click at [111, 135] on span "Project" at bounding box center [87, 129] width 110 height 13
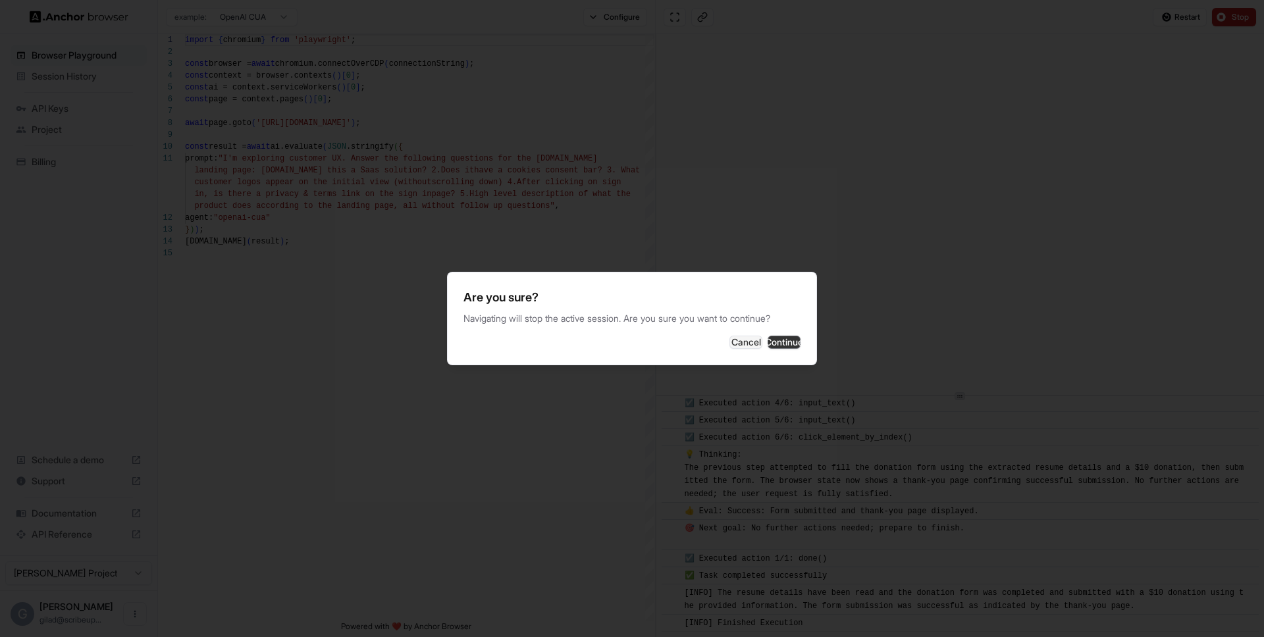
click at [767, 342] on button "Continue" at bounding box center [783, 342] width 33 height 13
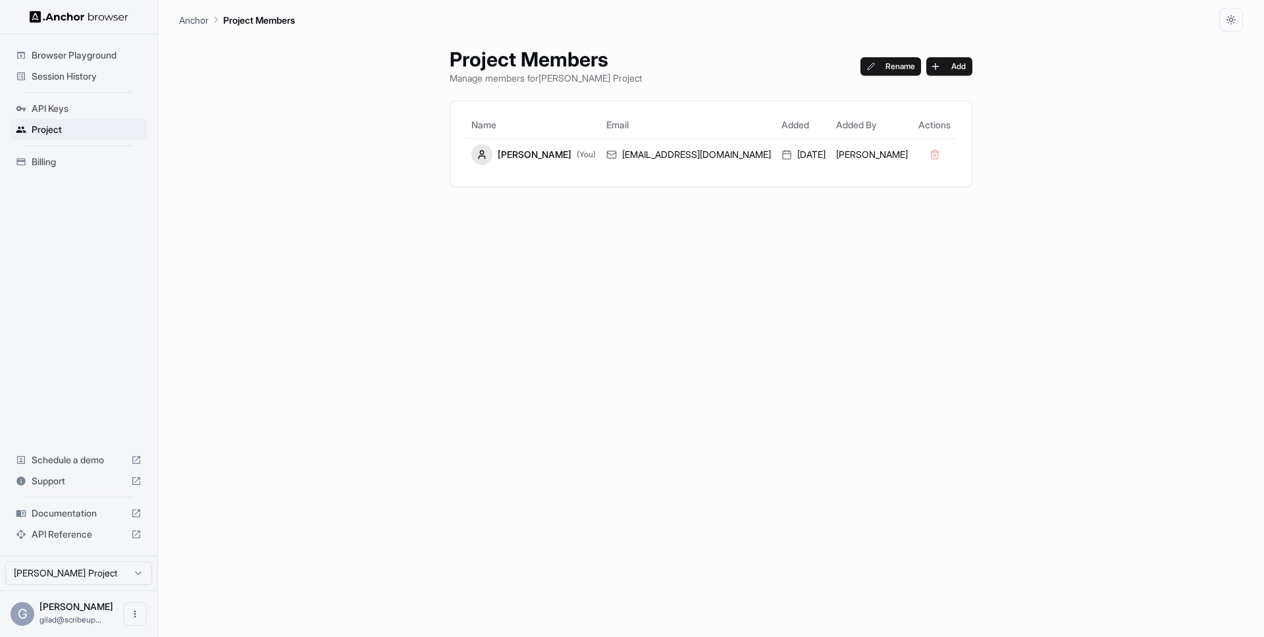
click at [71, 111] on span "API Keys" at bounding box center [87, 108] width 110 height 13
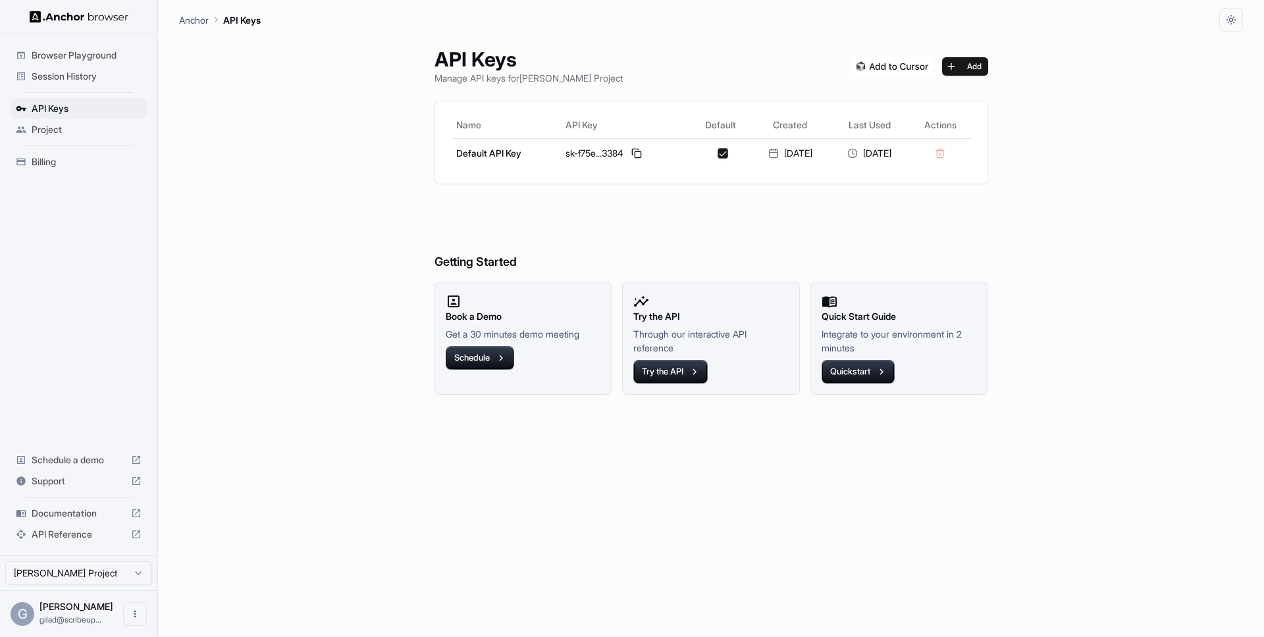
click at [80, 80] on span "Session History" at bounding box center [87, 76] width 110 height 13
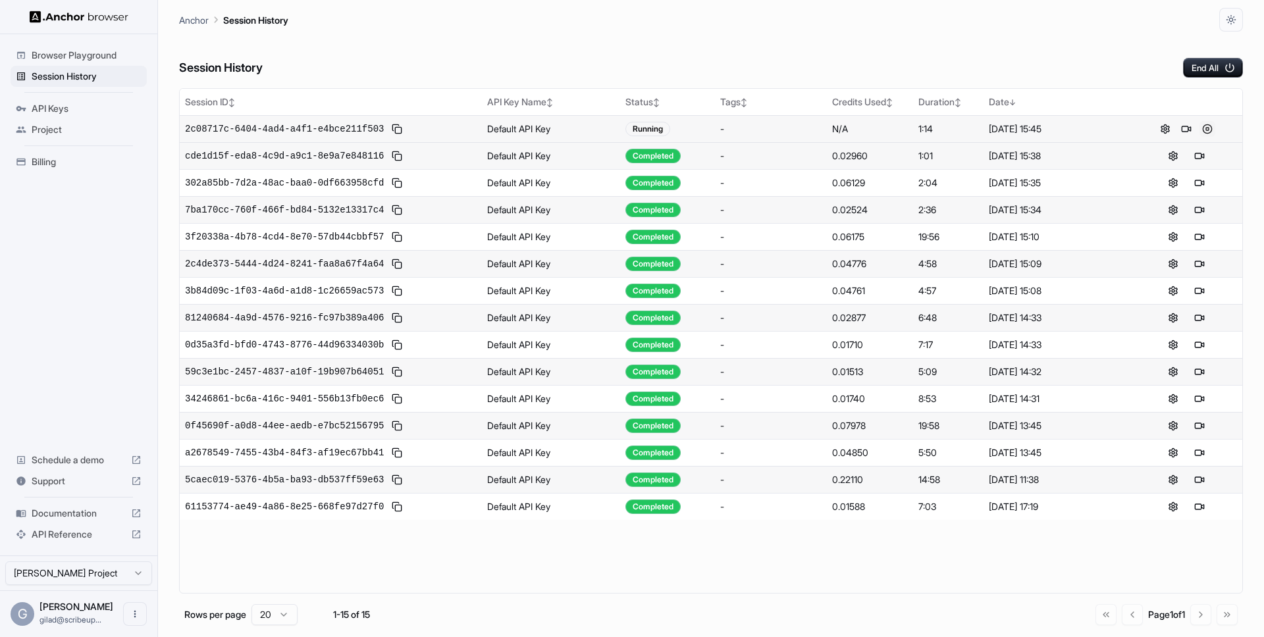
click at [1208, 128] on button at bounding box center [1207, 129] width 16 height 16
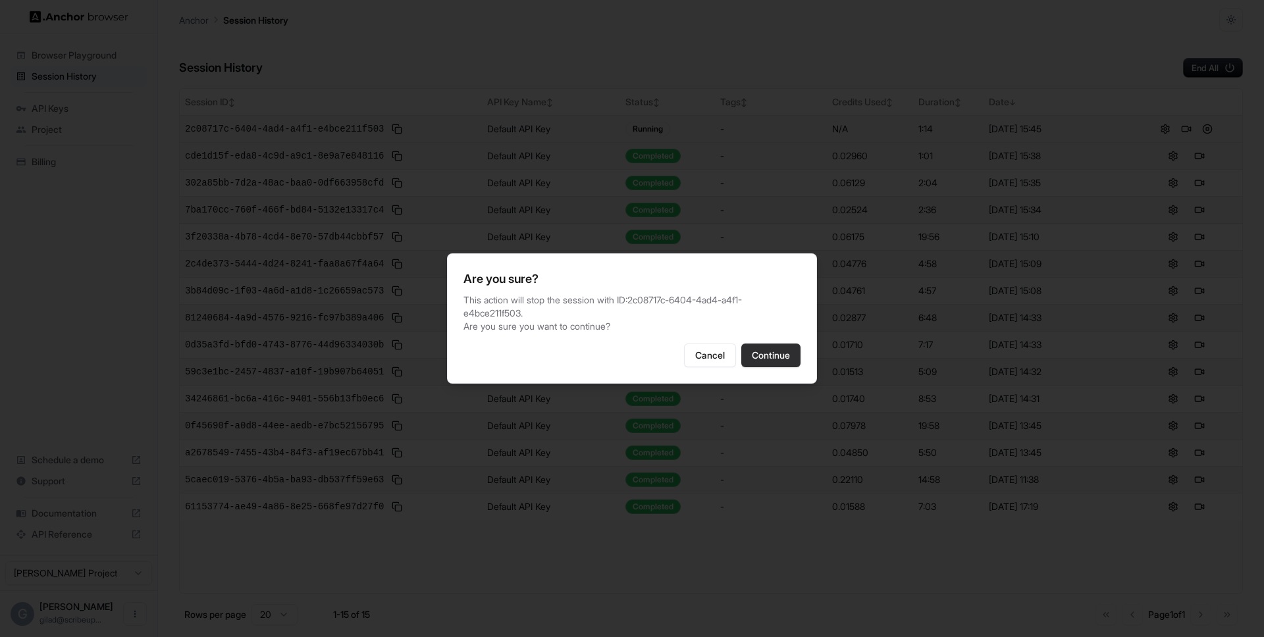
click at [773, 360] on button "Continue" at bounding box center [770, 356] width 59 height 24
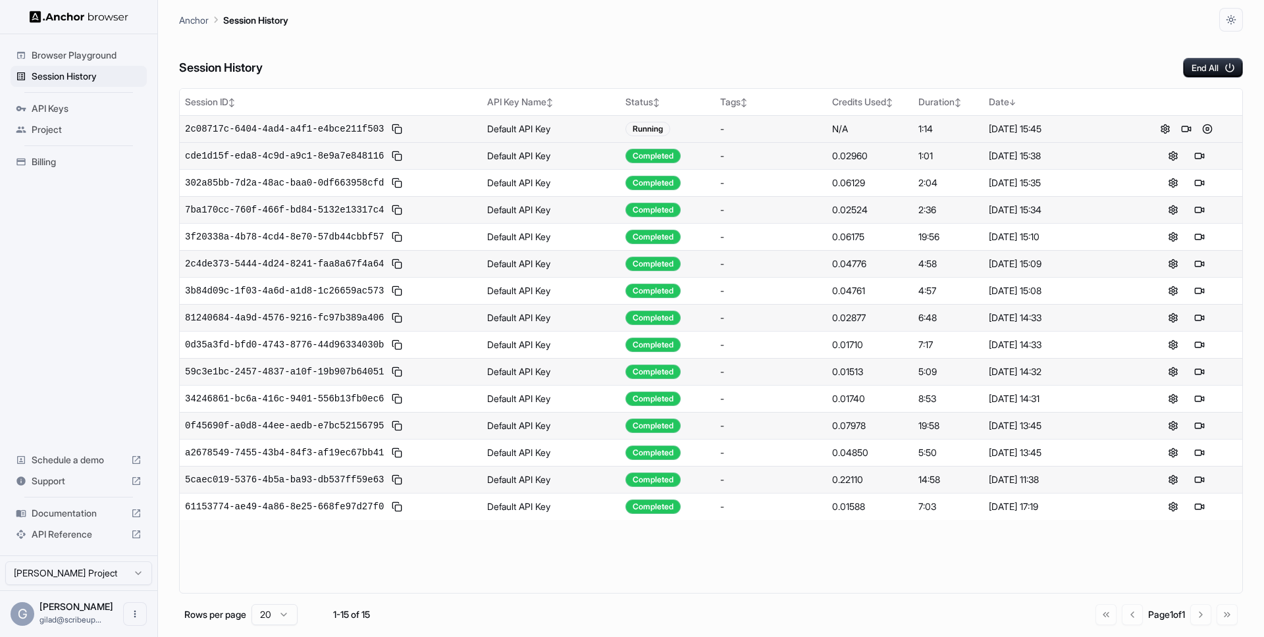
click at [115, 161] on span "Billing" at bounding box center [87, 161] width 110 height 13
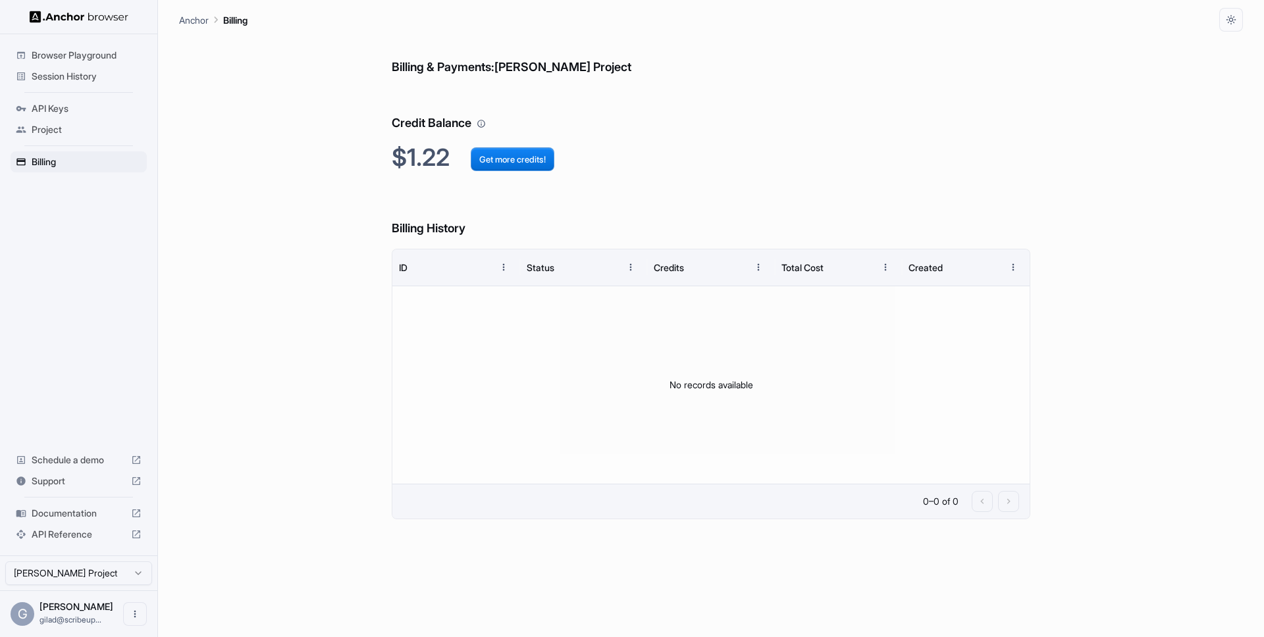
click at [100, 130] on span "Project" at bounding box center [87, 129] width 110 height 13
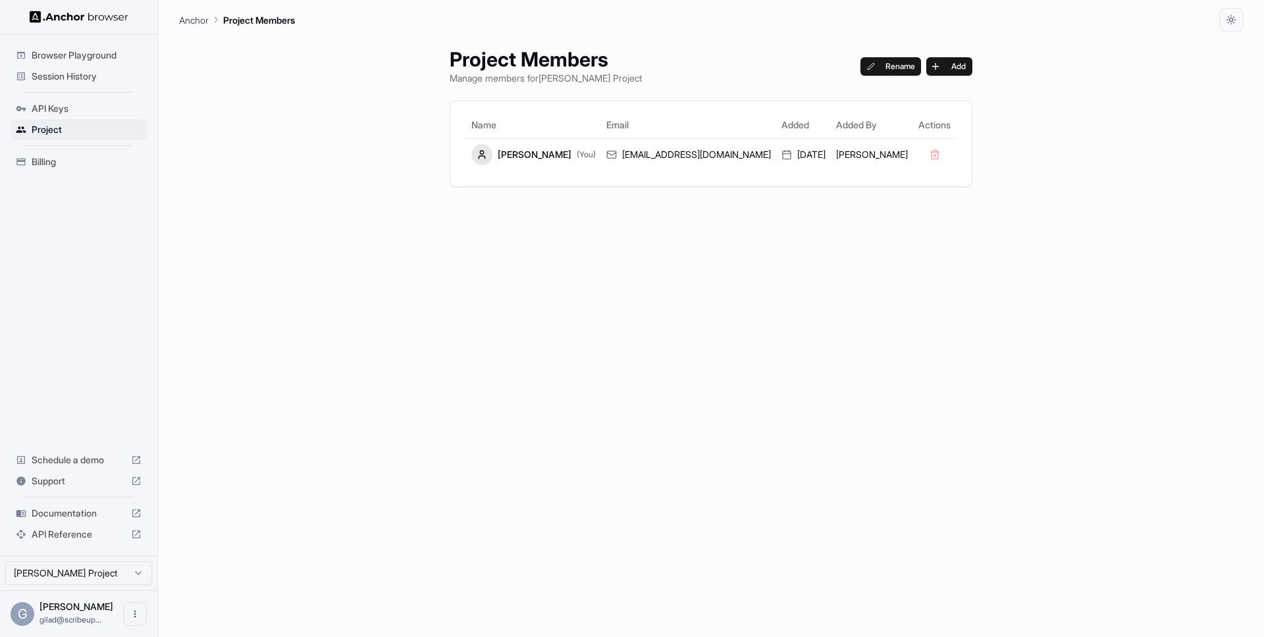
click at [88, 110] on span "API Keys" at bounding box center [87, 108] width 110 height 13
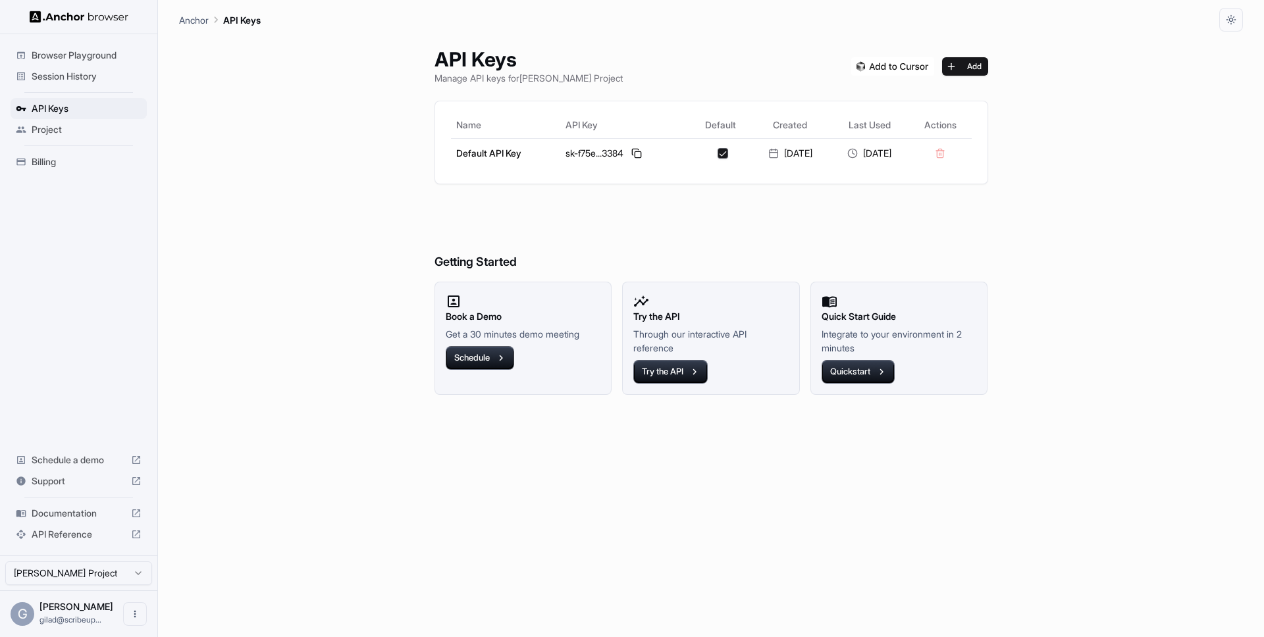
click at [102, 66] on div "Session History" at bounding box center [79, 76] width 136 height 21
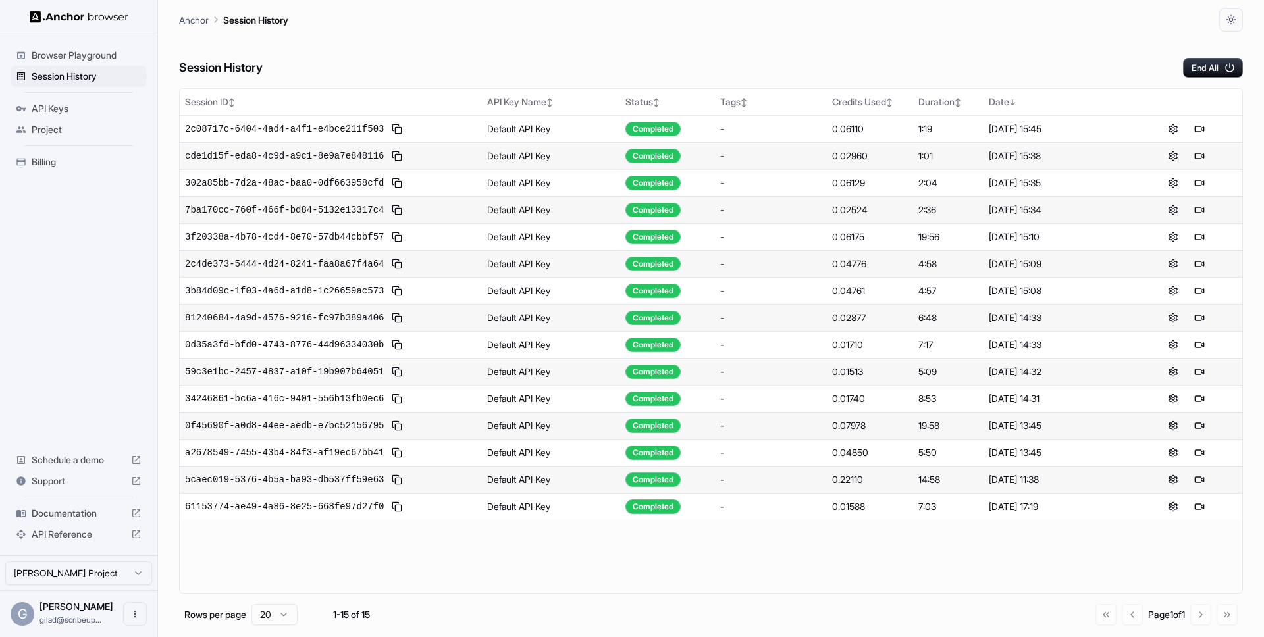
click at [101, 49] on span "Browser Playground" at bounding box center [87, 55] width 110 height 13
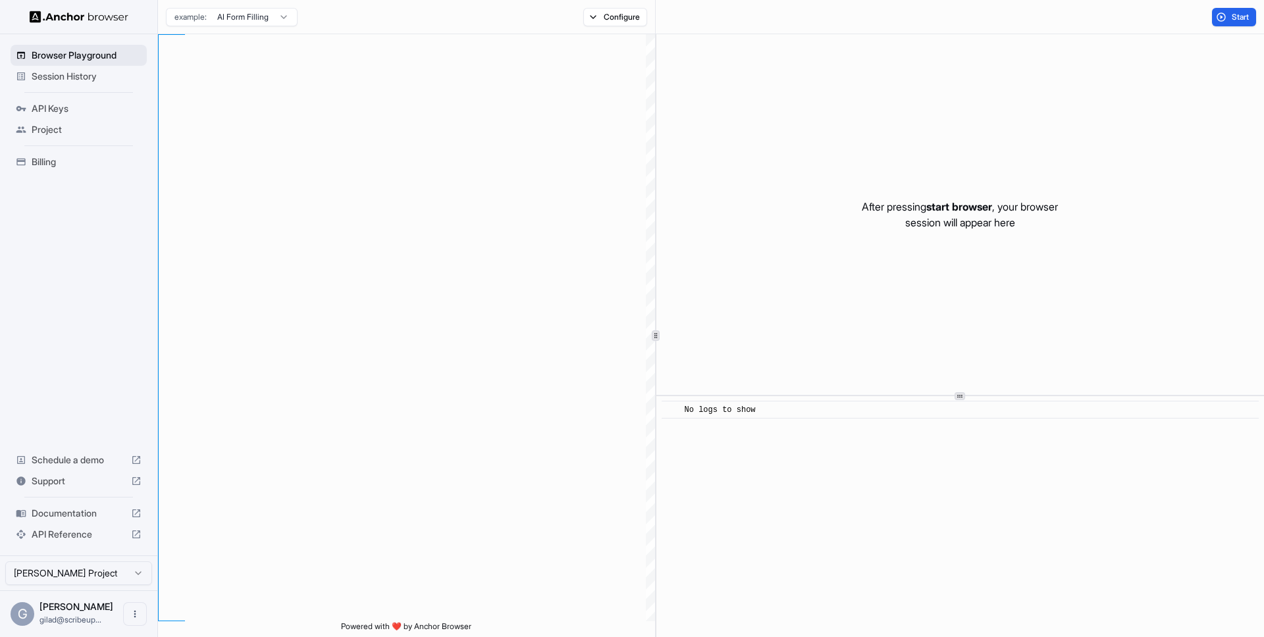
scroll to position [118, 0]
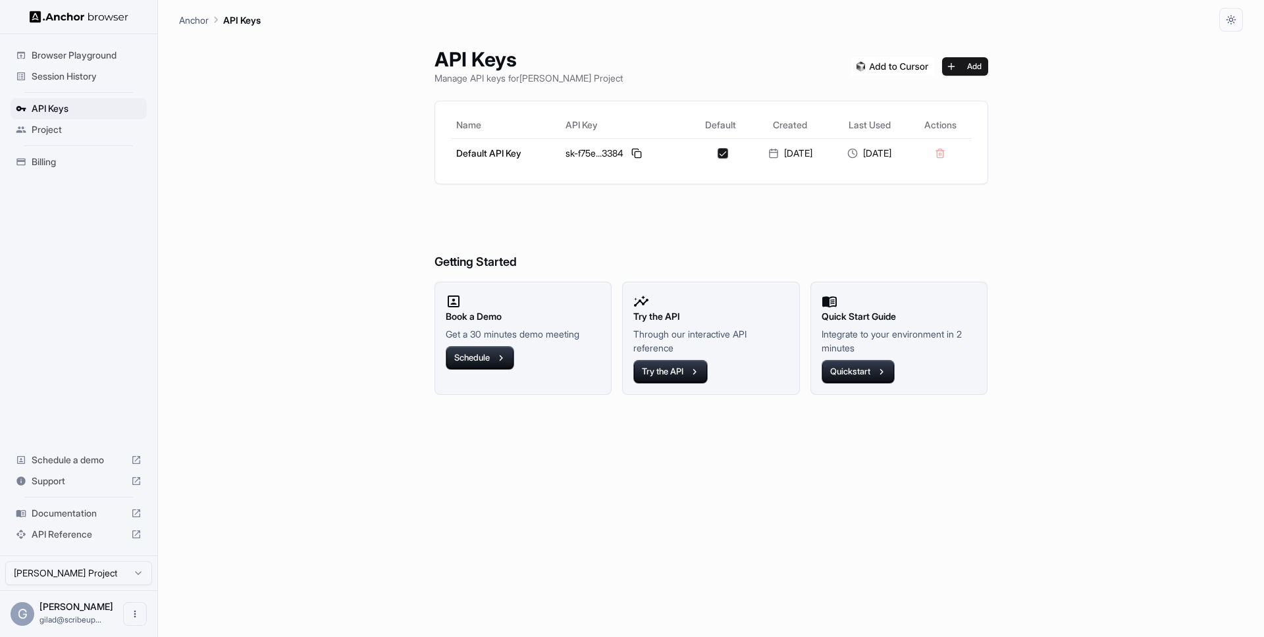
click at [88, 12] on img at bounding box center [79, 17] width 99 height 13
click at [70, 513] on span "Documentation" at bounding box center [79, 513] width 94 height 13
click at [76, 81] on span "Session History" at bounding box center [87, 76] width 110 height 13
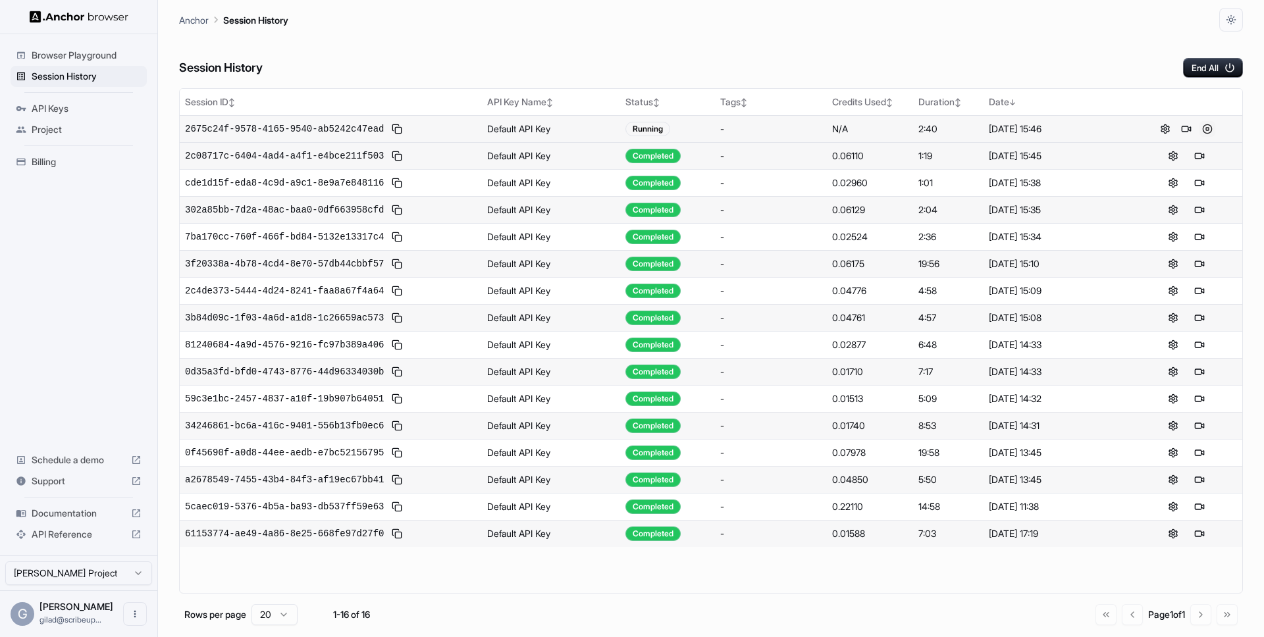
click at [1211, 127] on button at bounding box center [1207, 129] width 16 height 16
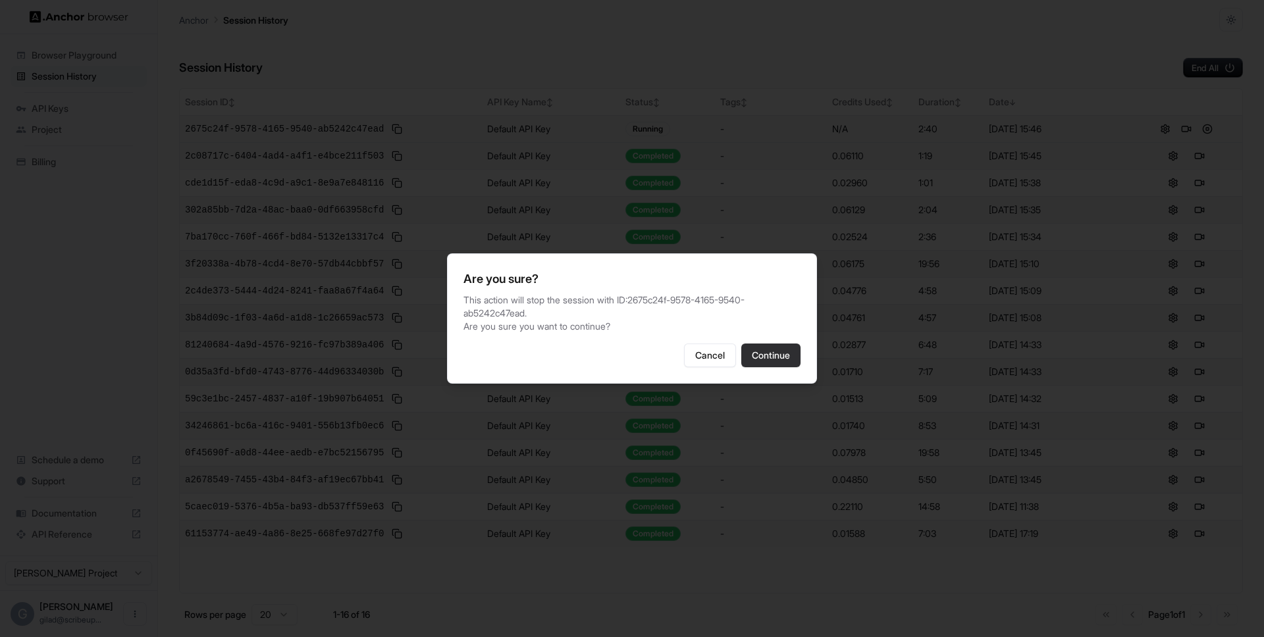
click at [760, 364] on button "Continue" at bounding box center [770, 356] width 59 height 24
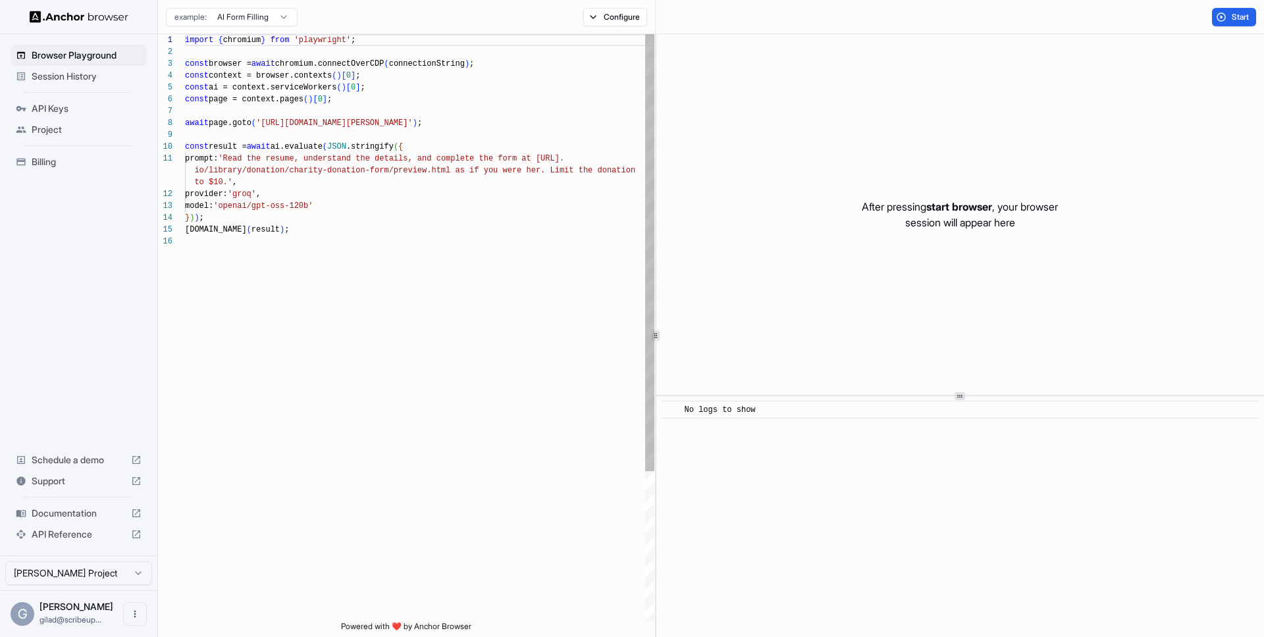
scroll to position [118, 0]
